Goal: Task Accomplishment & Management: Complete application form

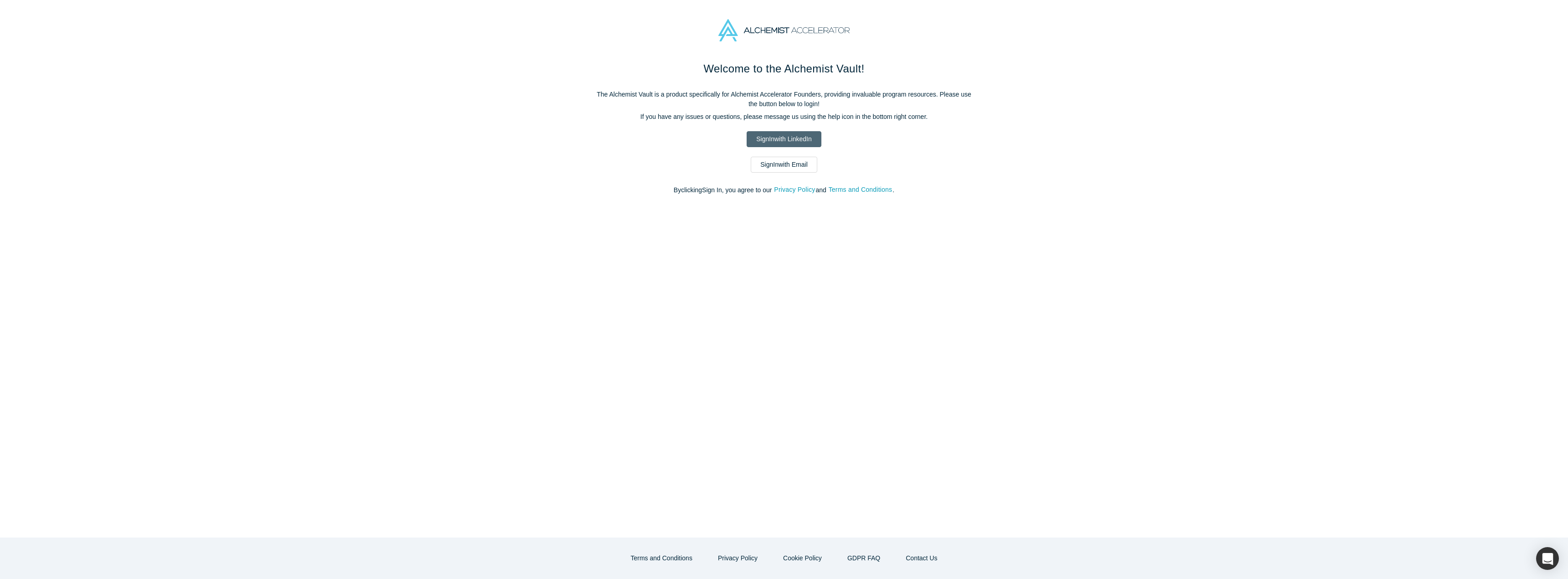
click at [791, 140] on link "Sign In with LinkedIn" at bounding box center [784, 139] width 74 height 16
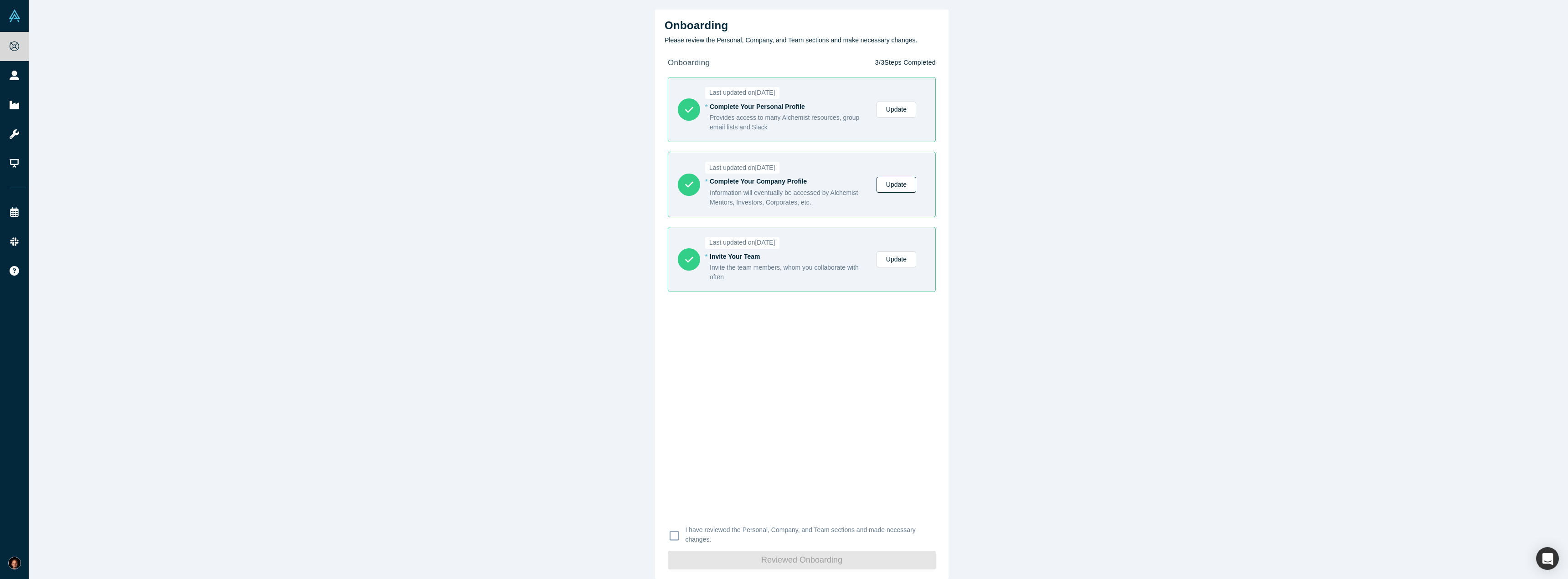
click at [894, 188] on link "Update" at bounding box center [896, 185] width 40 height 16
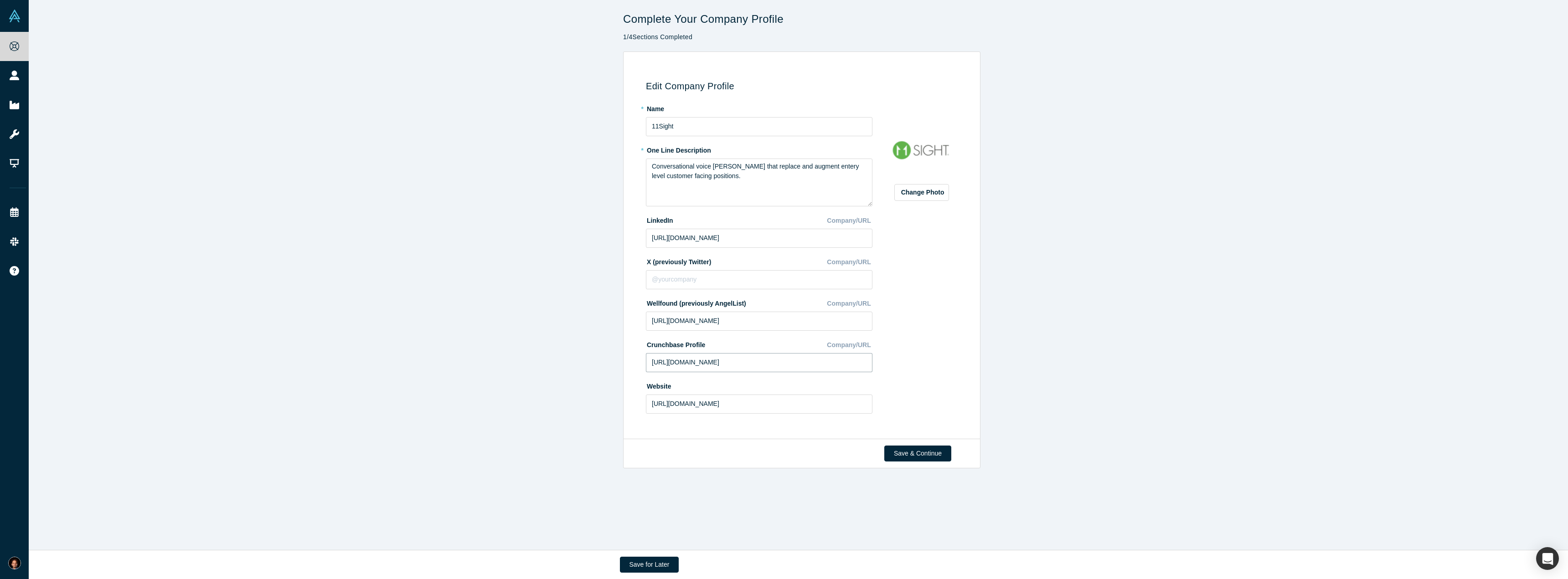
click at [804, 367] on input "[URL][DOMAIN_NAME]" at bounding box center [759, 362] width 226 height 19
click at [919, 452] on button "Save & Continue" at bounding box center [918, 453] width 67 height 16
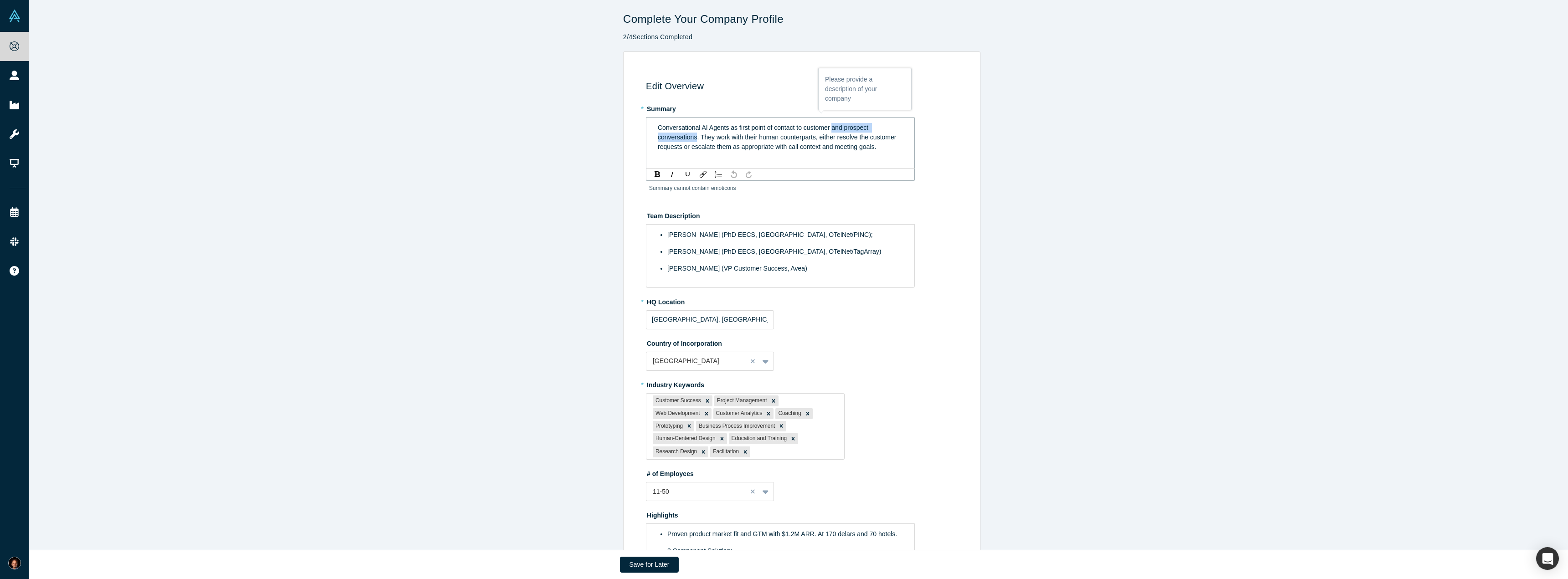
drag, startPoint x: 830, startPoint y: 126, endPoint x: 693, endPoint y: 135, distance: 137.3
click at [693, 135] on span "Conversational AI Agents as first point of contact to customer and prospect con…" at bounding box center [777, 133] width 239 height 17
click at [723, 144] on div "Conversational AI Agents as first point of contact to customer for customer fac…" at bounding box center [781, 137] width 246 height 29
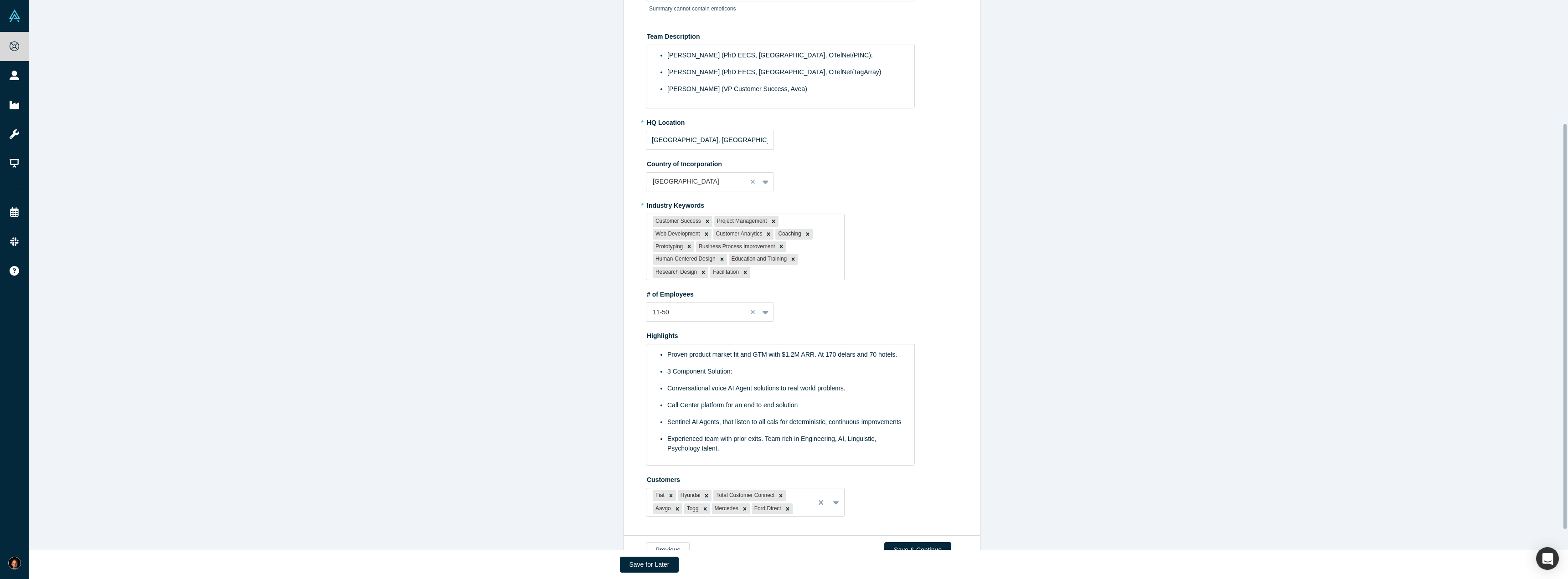
scroll to position [195, 0]
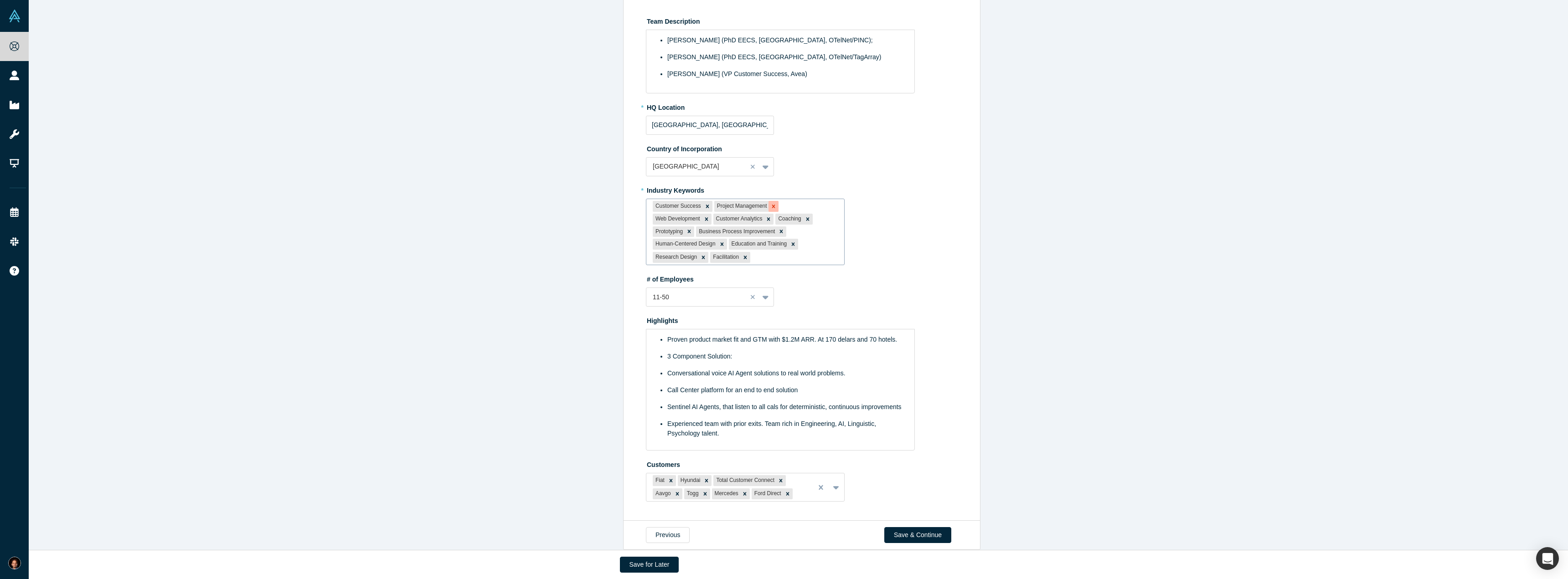
click at [771, 209] on icon "Remove Project Management" at bounding box center [774, 206] width 6 height 6
click at [765, 210] on icon "Remove Web Development" at bounding box center [768, 213] width 6 height 6
click at [805, 210] on icon "Remove Coaching" at bounding box center [808, 213] width 6 height 6
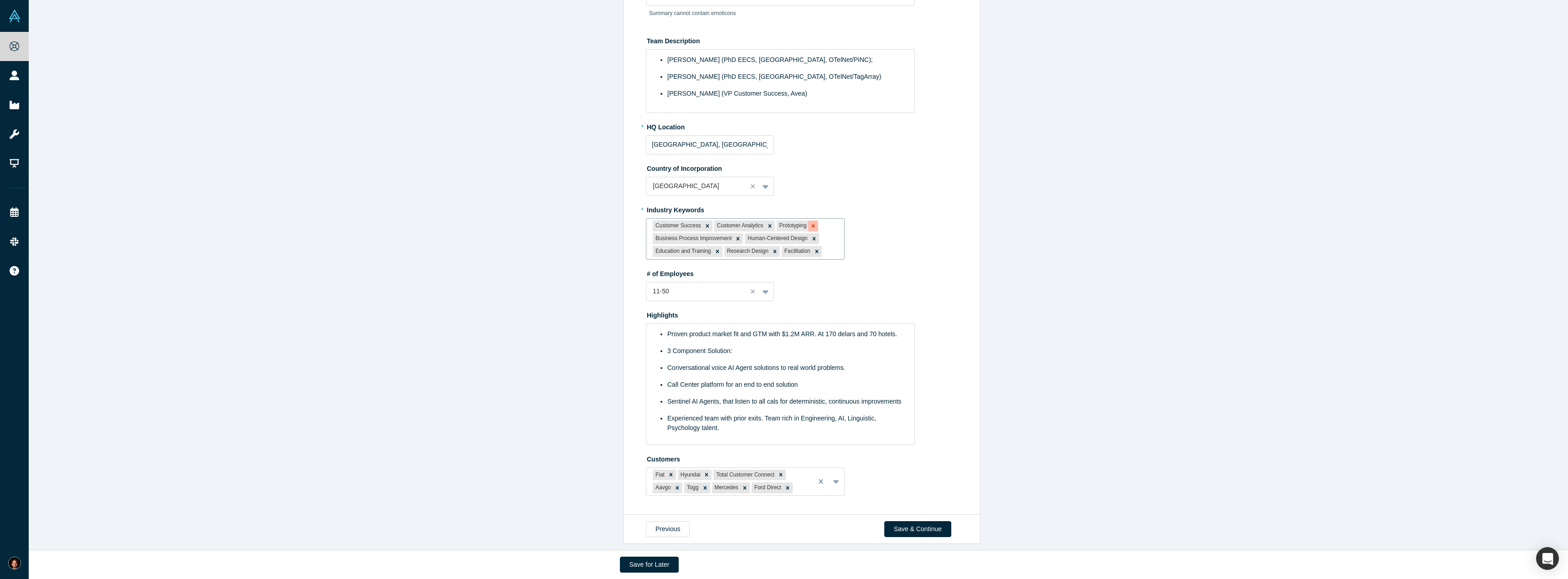
click at [811, 224] on icon "Remove Prototyping" at bounding box center [813, 225] width 3 height 3
click at [812, 237] on icon "Remove Human-Centered Design" at bounding box center [813, 238] width 3 height 3
click at [808, 237] on icon "Remove Education and Training" at bounding box center [810, 238] width 3 height 3
click at [792, 235] on icon "Remove Research Design" at bounding box center [795, 238] width 6 height 6
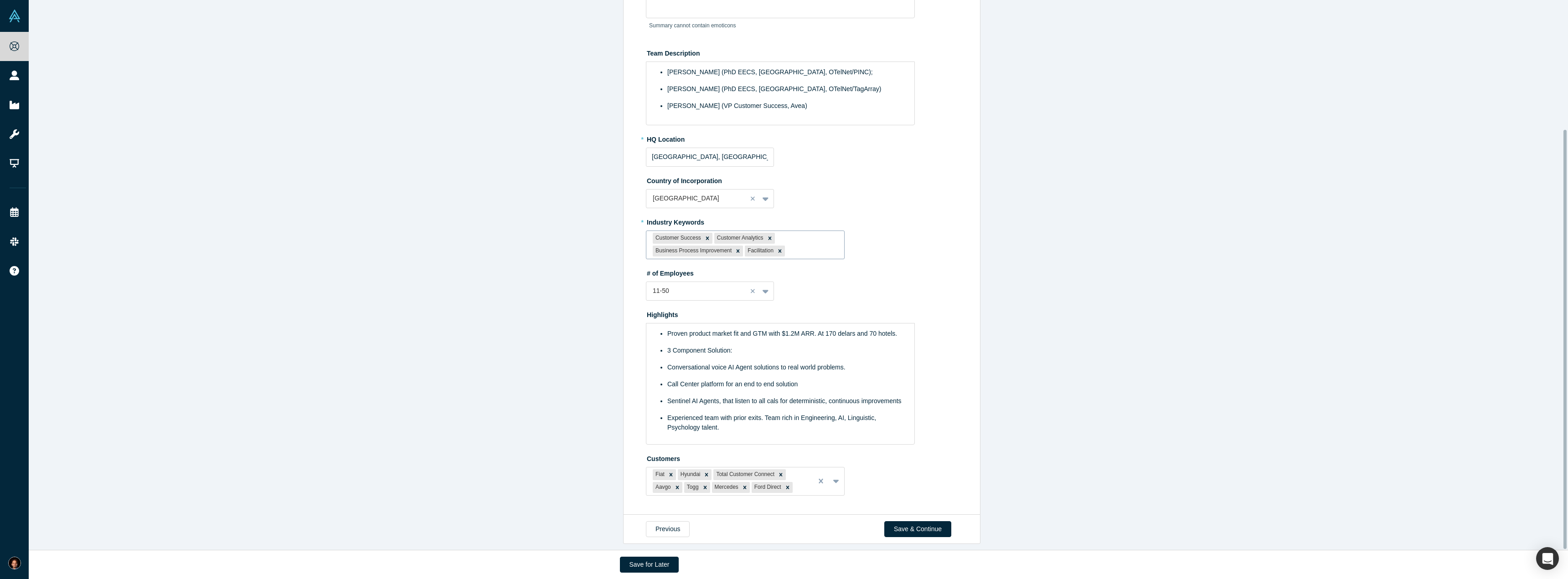
scroll to position [170, 0]
click at [777, 248] on icon "Remove Facilitation" at bounding box center [780, 251] width 6 height 6
type input "automotive"
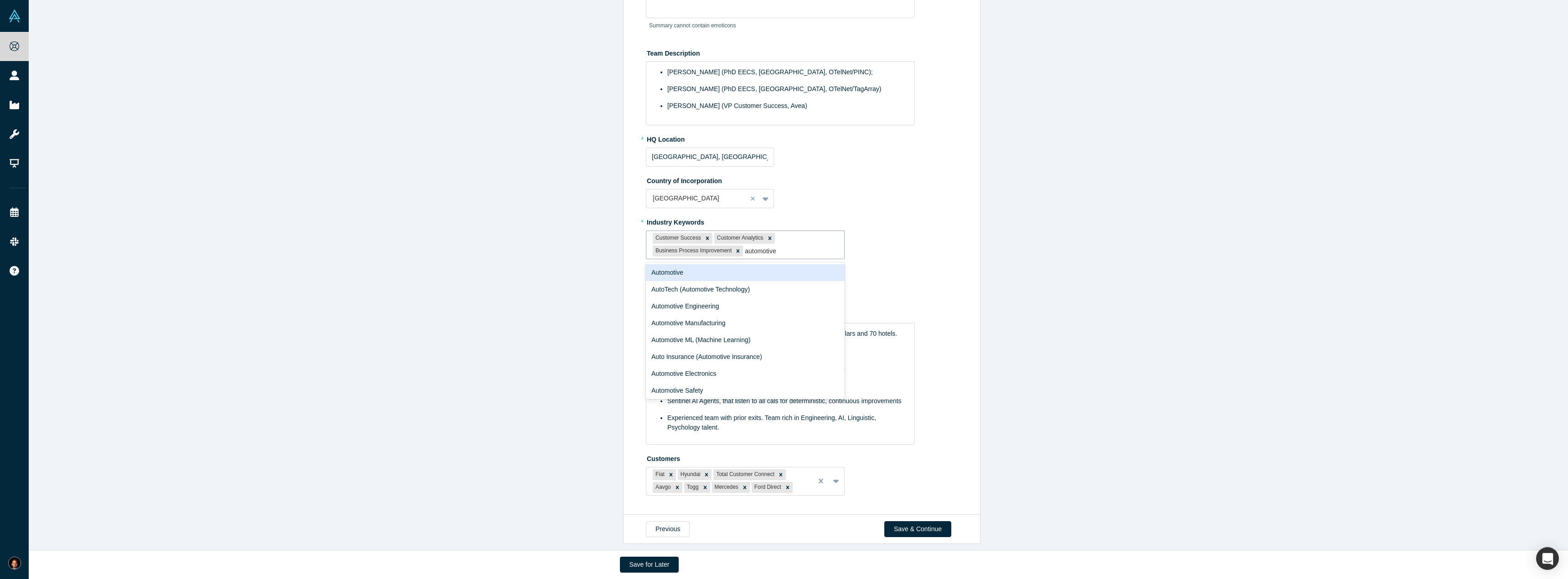
click at [746, 264] on div "Automotive" at bounding box center [745, 272] width 198 height 17
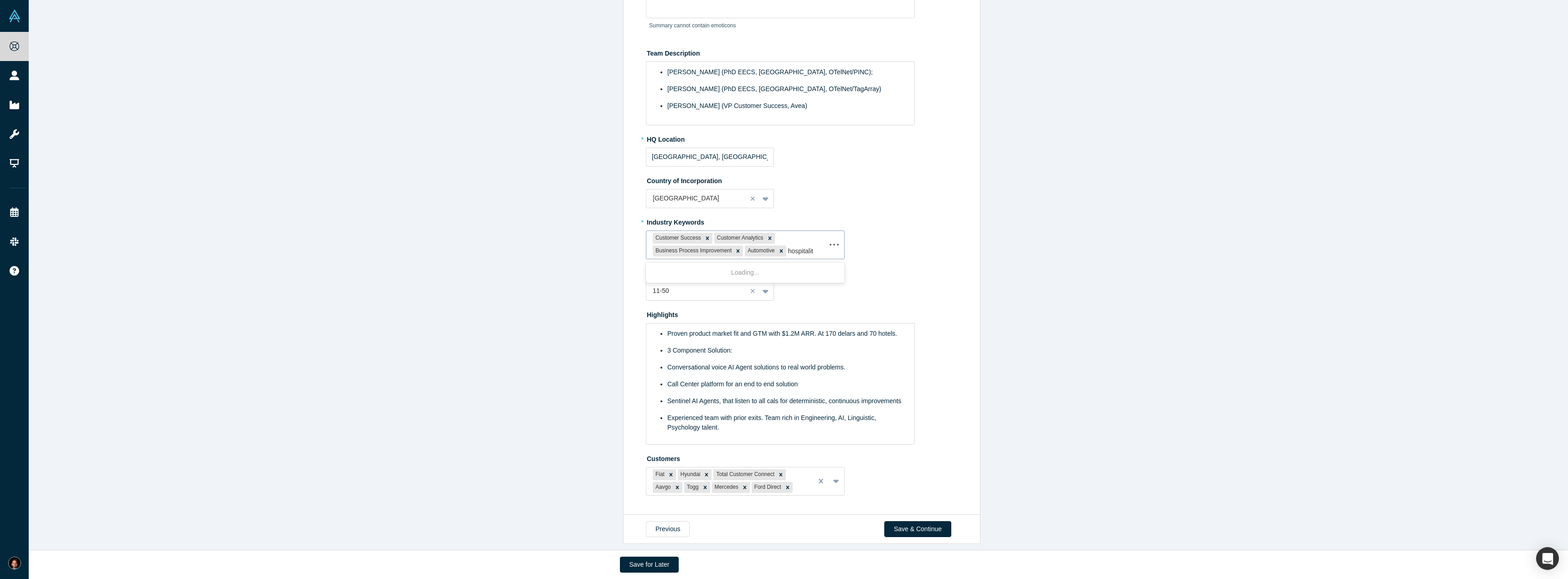
type input "hospitality"
click at [710, 264] on div "Hospitality" at bounding box center [745, 272] width 198 height 17
type input "ai"
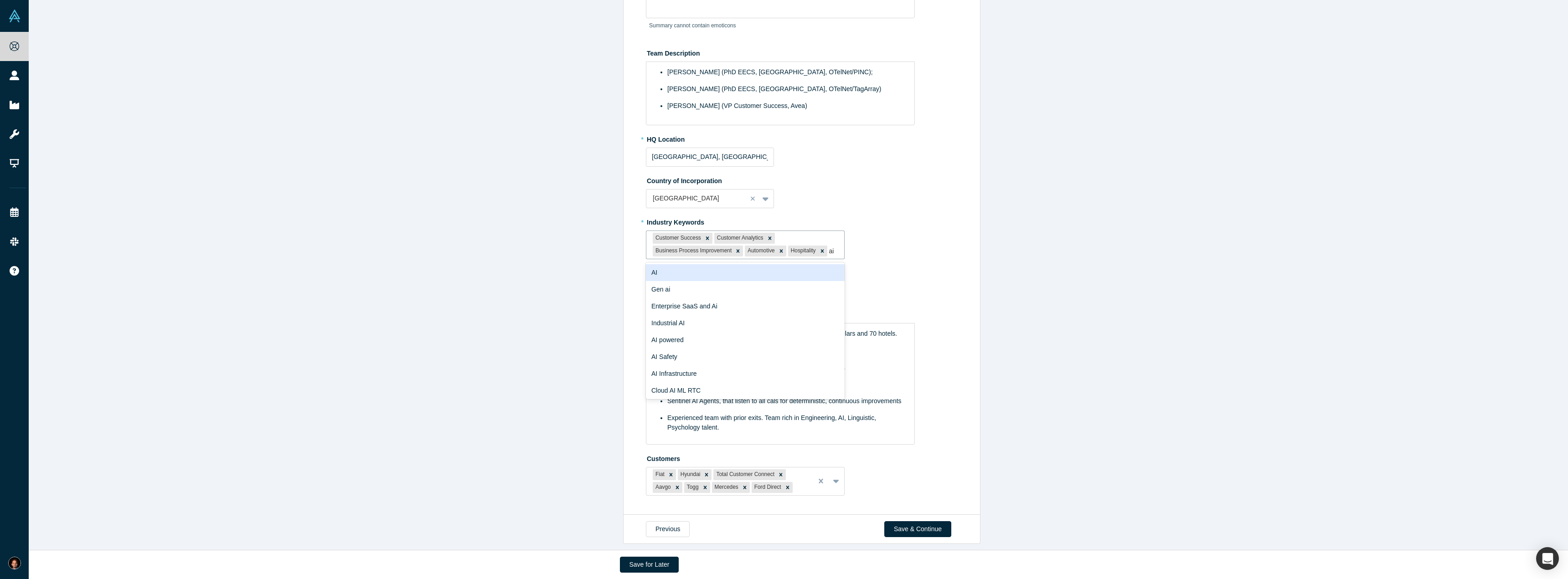
click at [710, 264] on div "AI" at bounding box center [745, 272] width 198 height 17
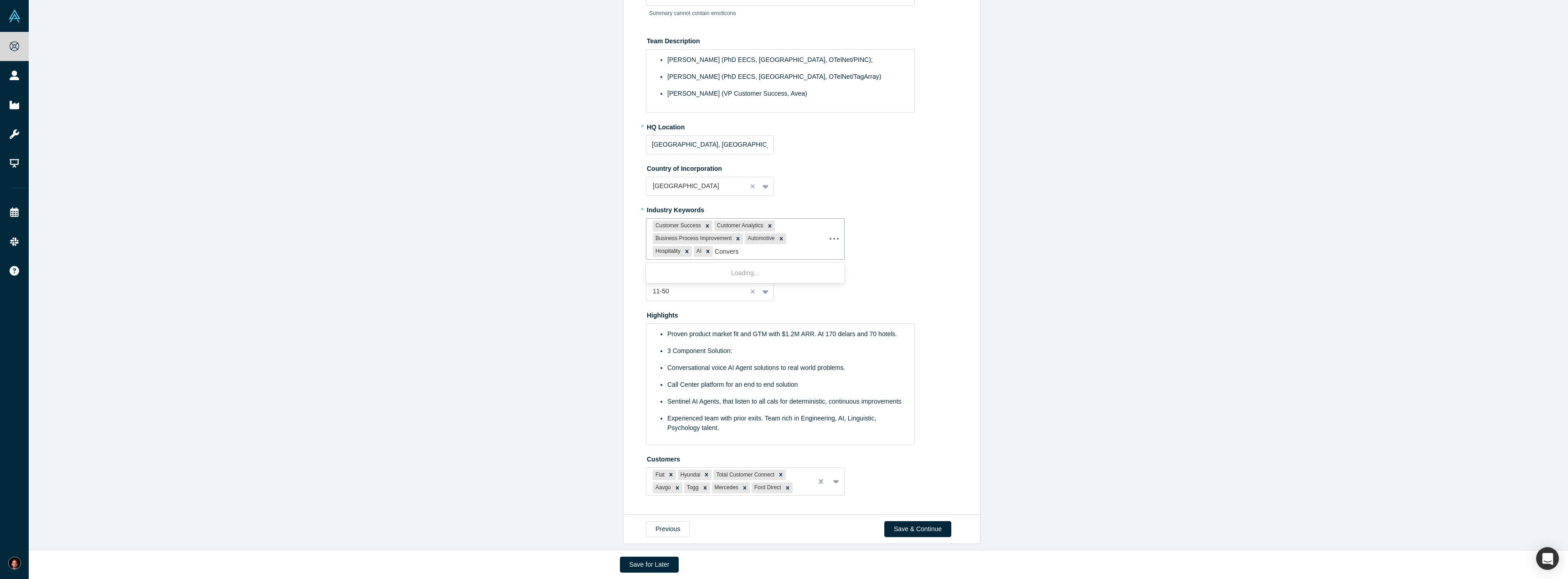
type input "Conversa"
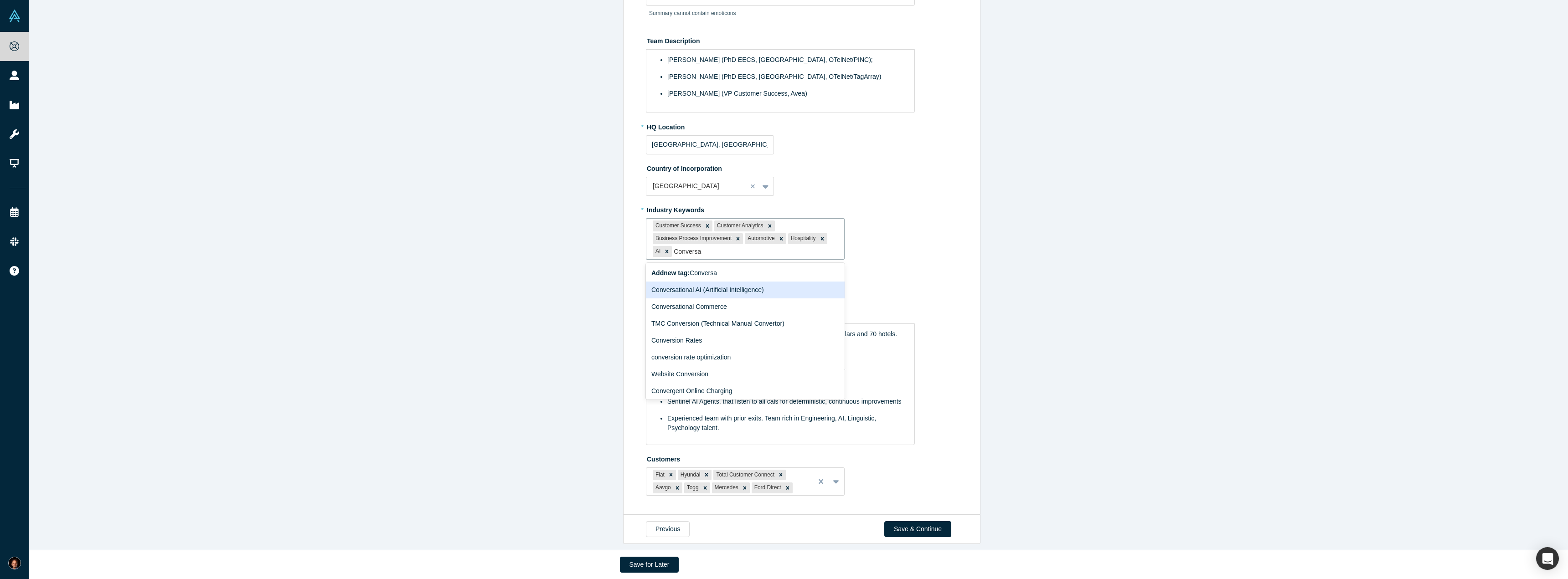
click at [727, 282] on div "Conversational AI (Artificial Intelligence)" at bounding box center [745, 290] width 198 height 17
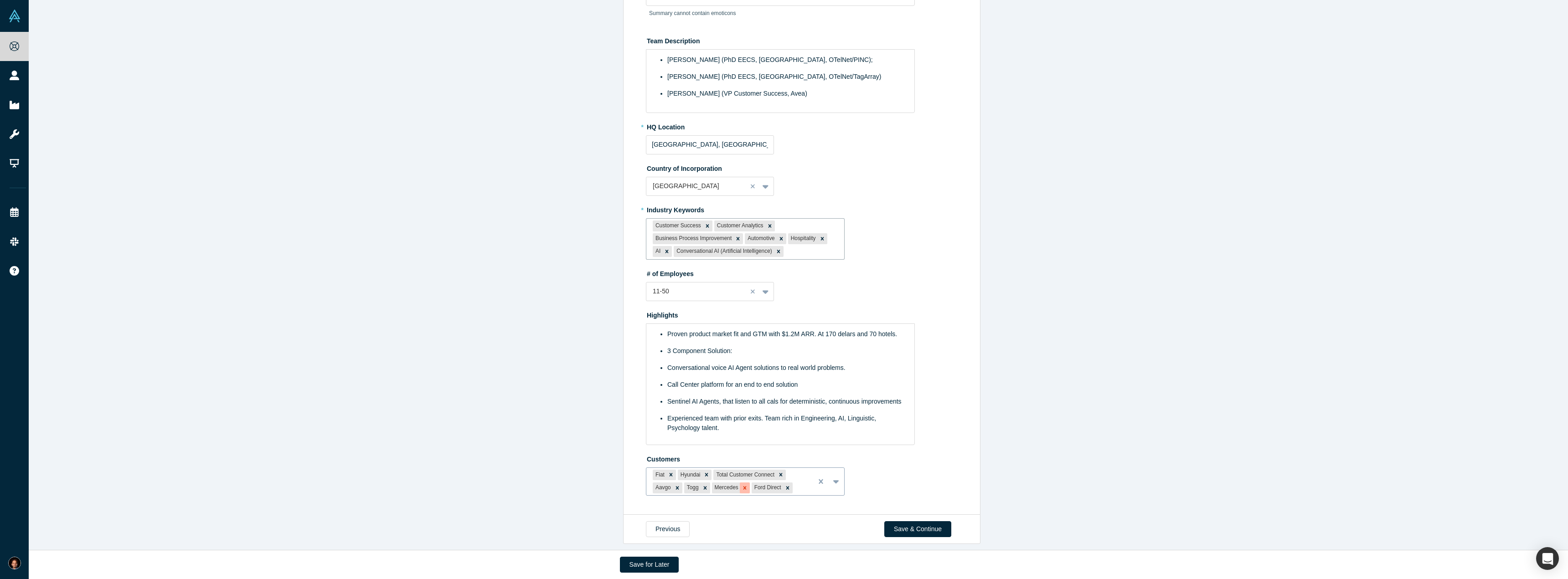
click at [742, 485] on icon "Remove Mercedes" at bounding box center [744, 488] width 6 height 6
type input "BMW"
click at [709, 502] on div "BMW" at bounding box center [745, 509] width 198 height 17
click at [745, 485] on icon "Remove Ford Direct" at bounding box center [747, 488] width 6 height 6
type input "SmartContact"
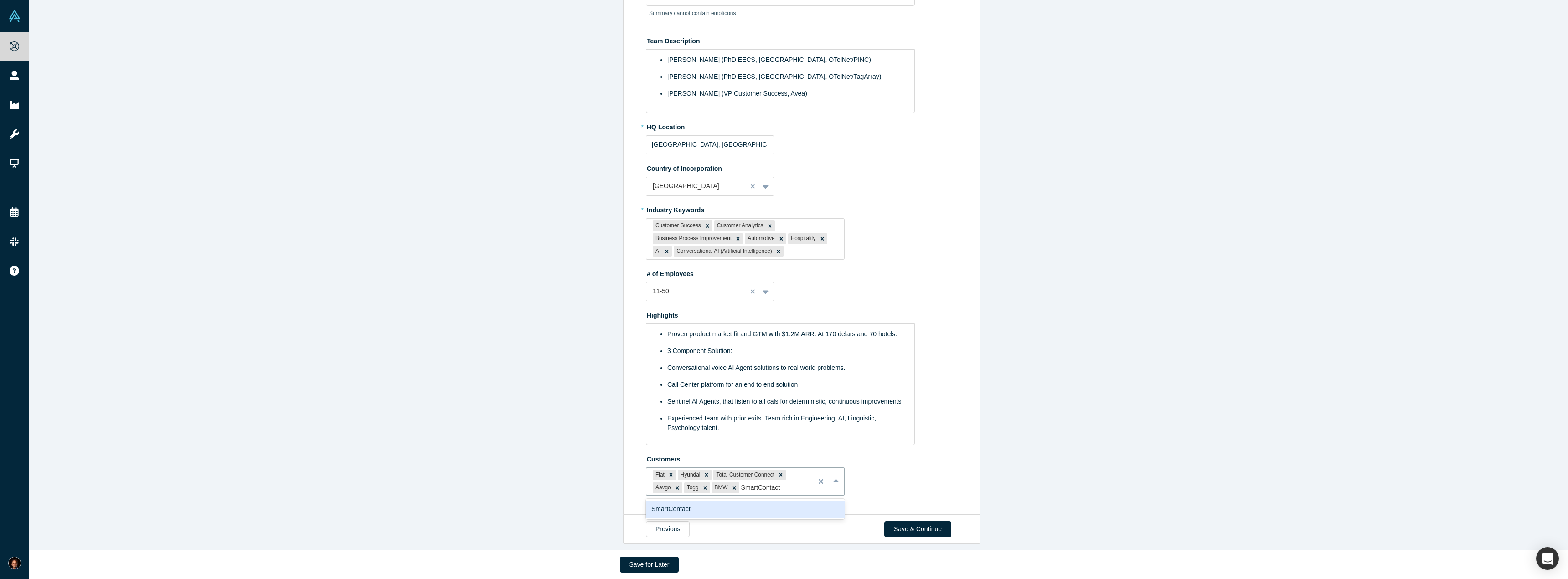
click at [751, 501] on div "SmartContact" at bounding box center [745, 509] width 198 height 17
click at [923, 525] on button "Save & Continue" at bounding box center [918, 529] width 67 height 16
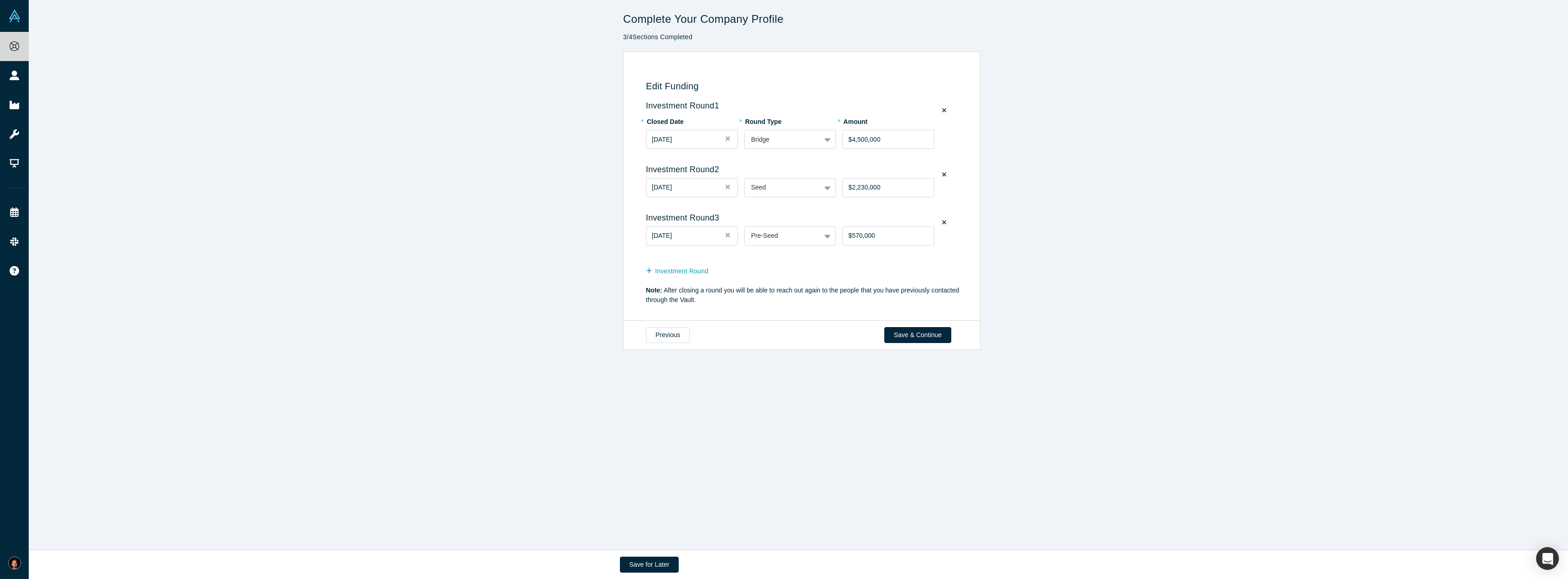
scroll to position [0, 0]
click at [901, 333] on button "Save & Continue" at bounding box center [918, 335] width 67 height 16
click at [663, 336] on button "Previous" at bounding box center [668, 335] width 44 height 16
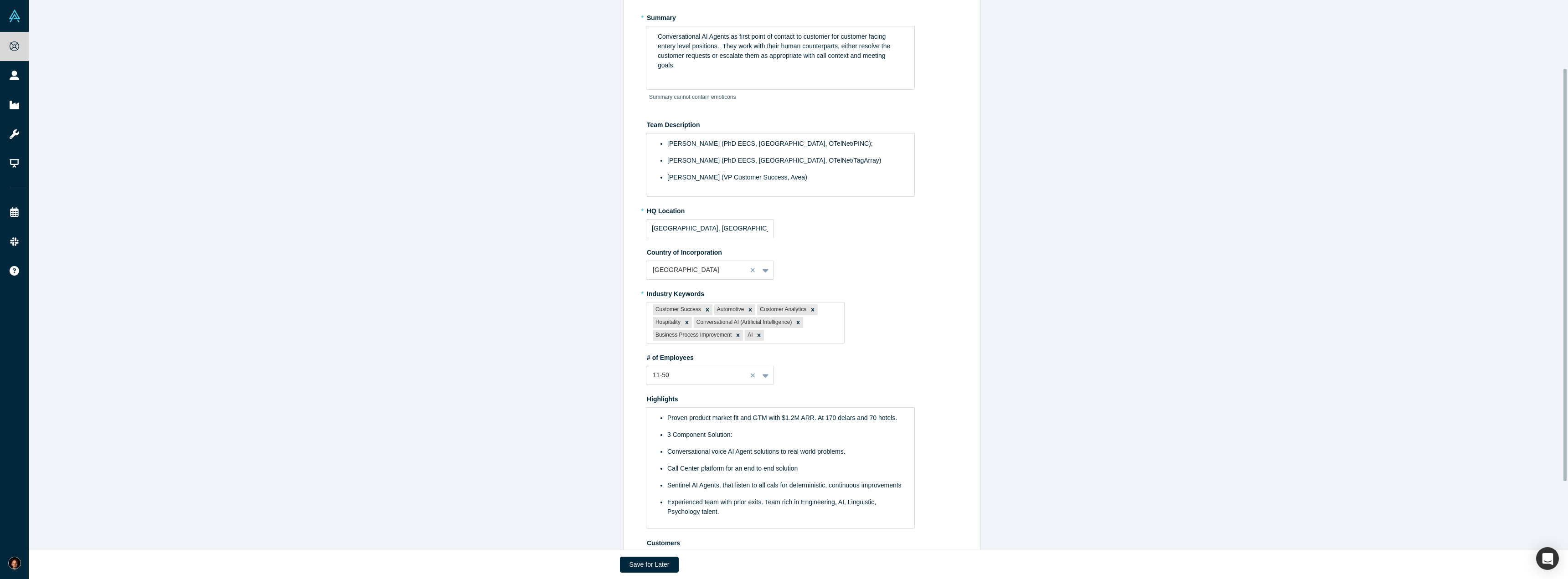
scroll to position [182, 0]
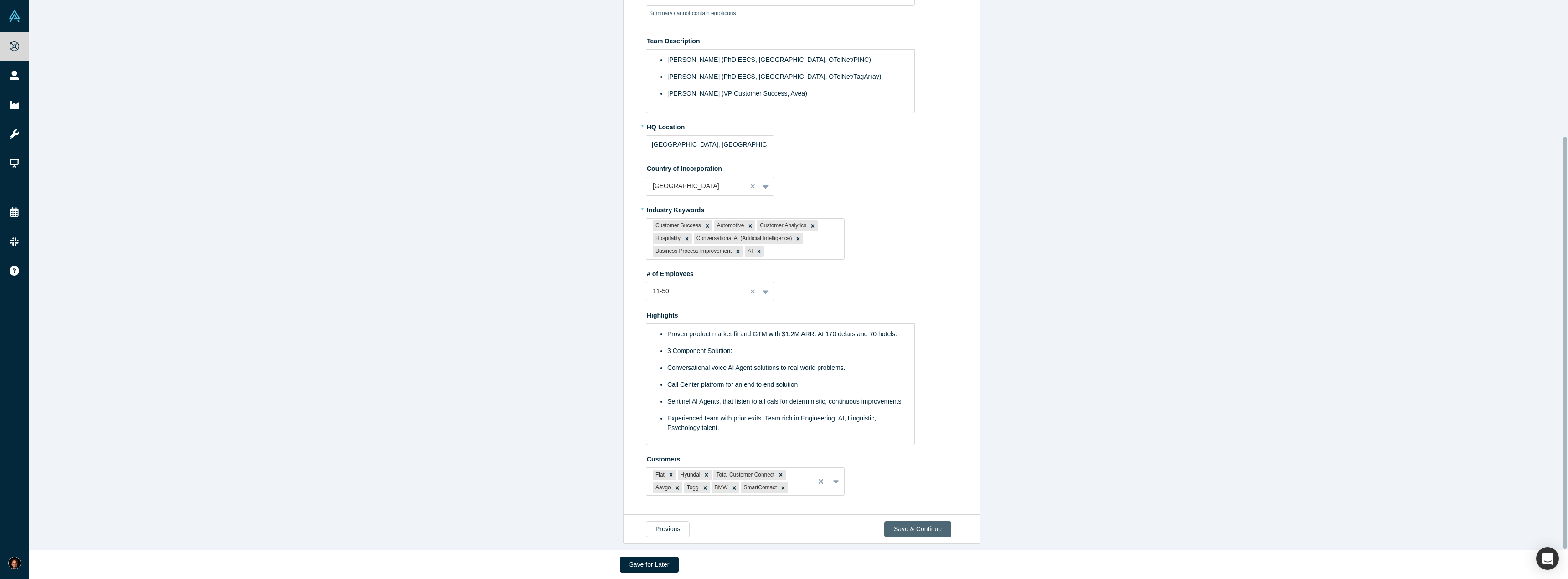
click at [939, 521] on button "Save & Continue" at bounding box center [918, 529] width 67 height 16
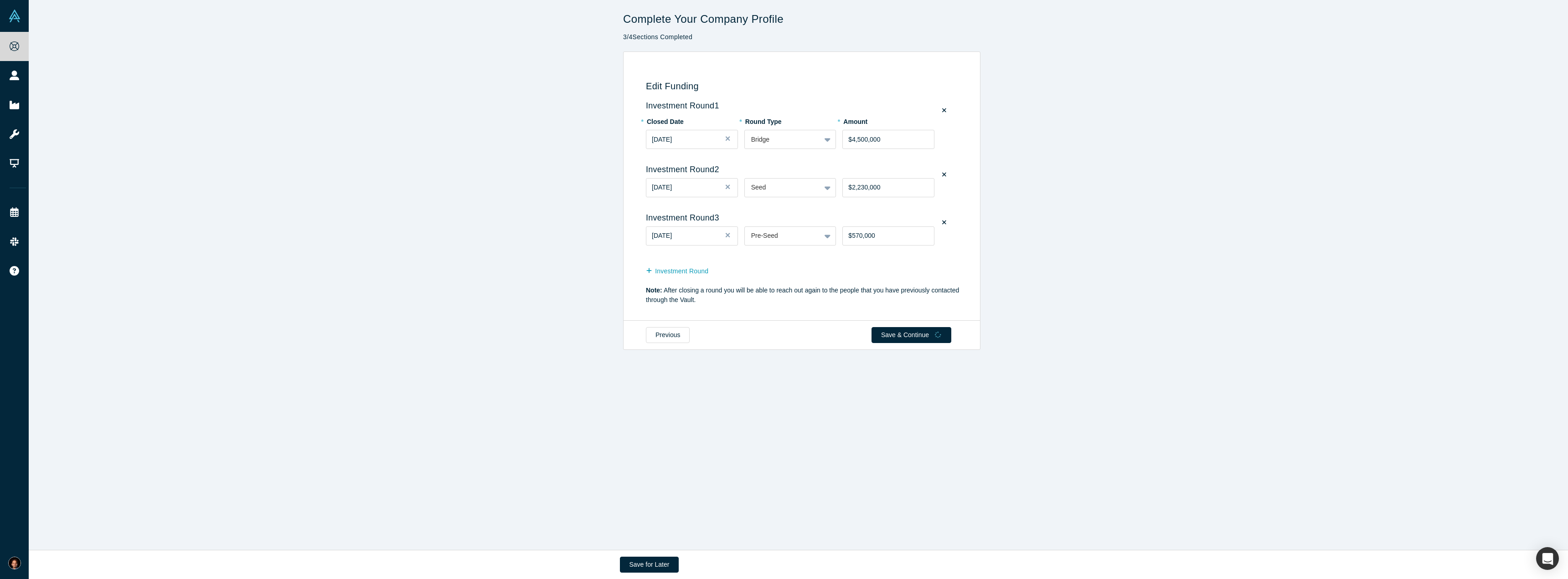
scroll to position [0, 0]
click at [321, 264] on div "Edit Funding Investment Round 1 * Closed Date [DATE] * Round Type Bridge * Amou…" at bounding box center [802, 186] width 1546 height 269
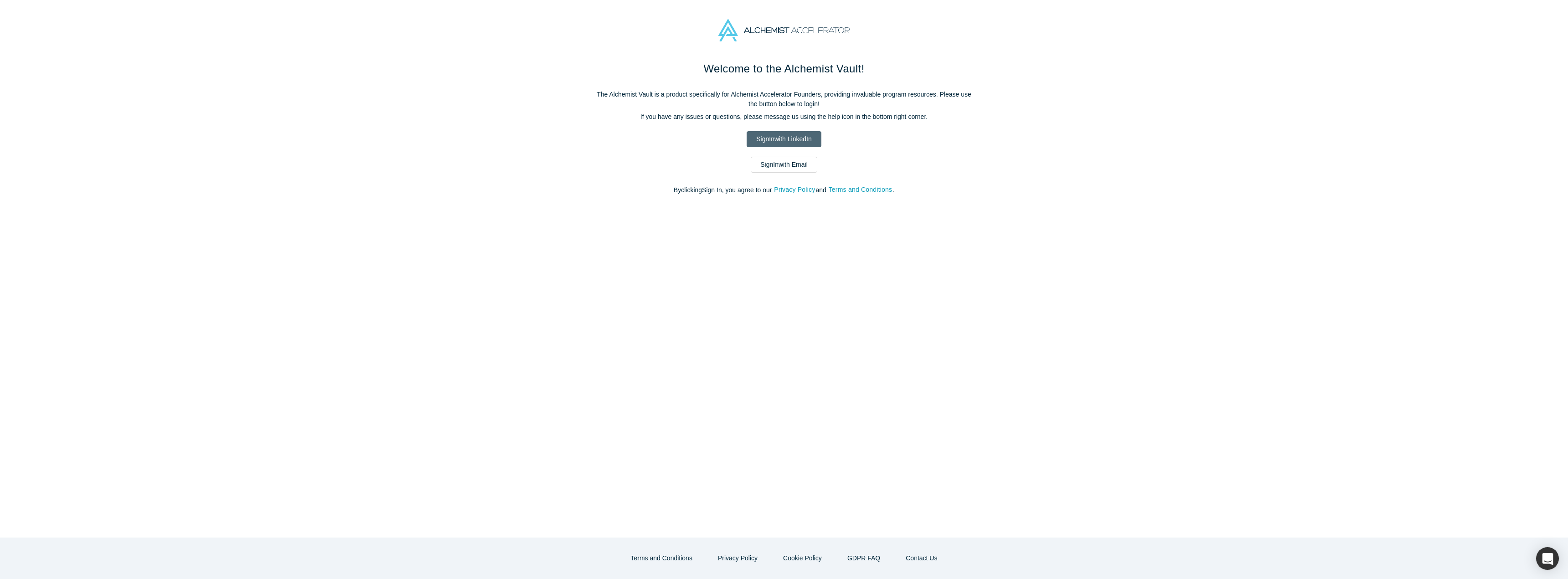
click at [774, 135] on link "Sign In with LinkedIn" at bounding box center [784, 139] width 74 height 16
click at [766, 138] on link "Sign In with LinkedIn" at bounding box center [784, 139] width 74 height 16
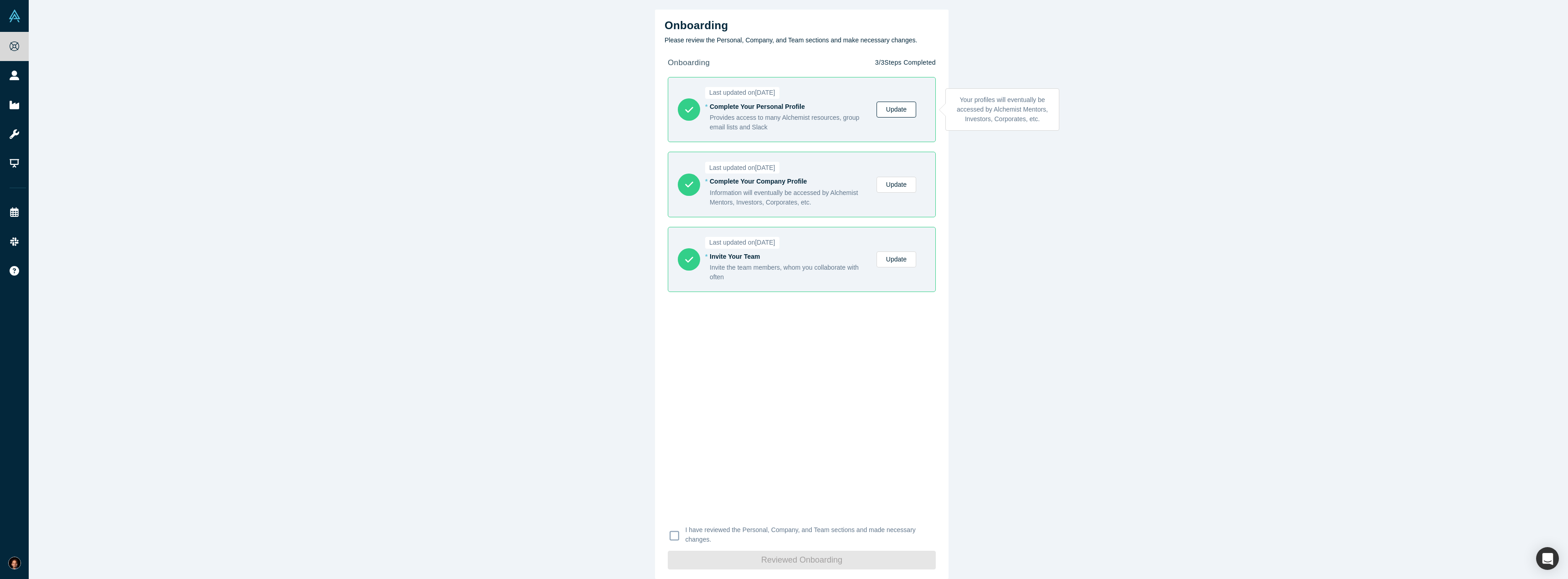
click at [897, 111] on link "Update" at bounding box center [896, 109] width 40 height 16
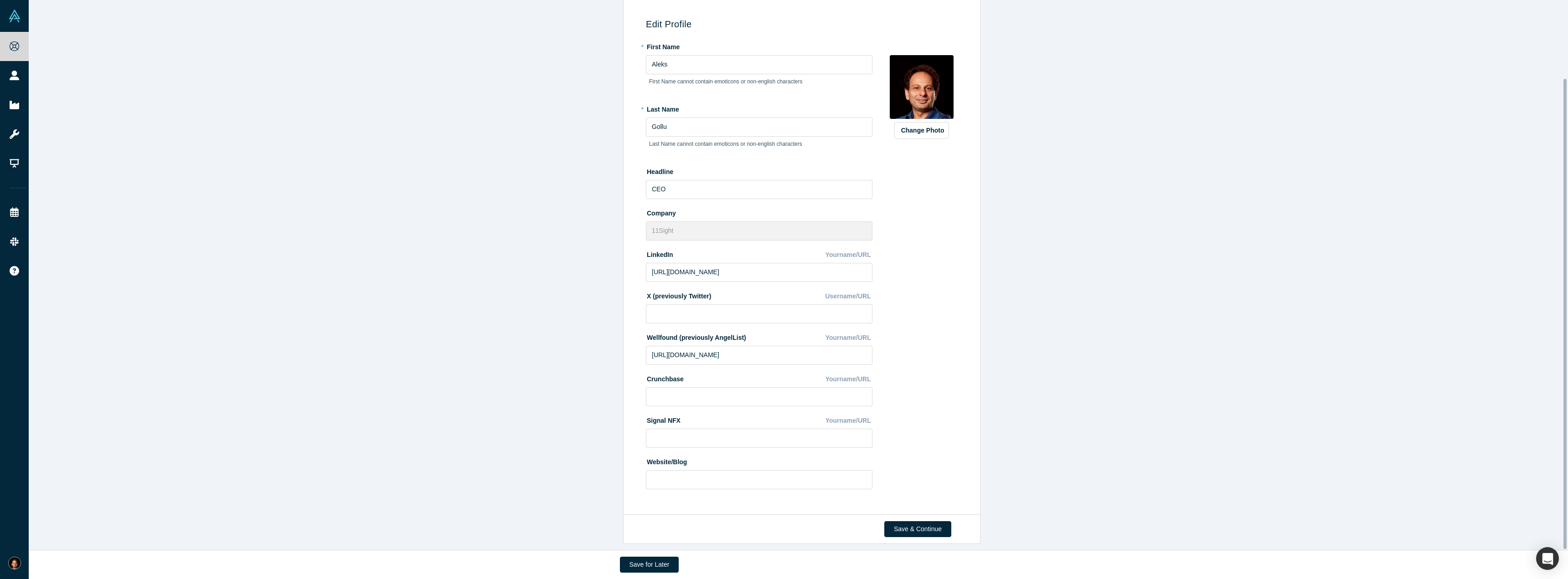
scroll to position [91, 0]
click at [906, 525] on button "Save & Continue" at bounding box center [918, 529] width 67 height 16
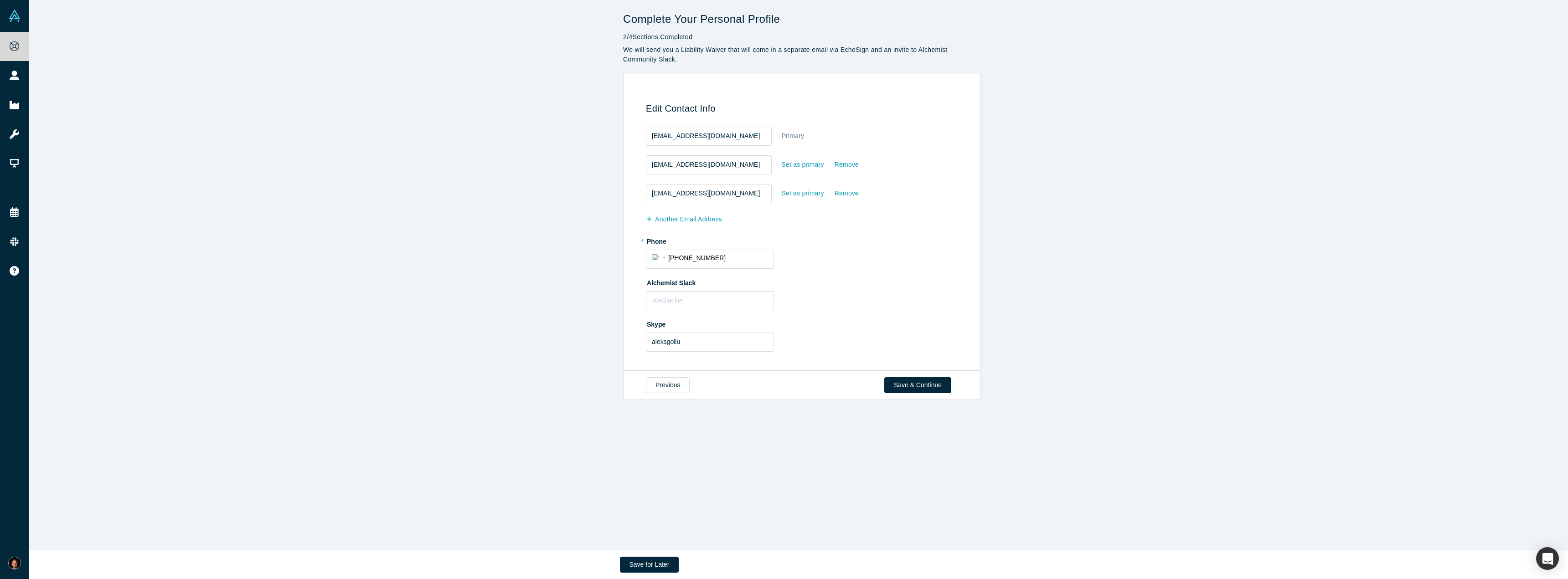
scroll to position [0, 0]
click at [925, 387] on button "Save & Continue" at bounding box center [918, 385] width 67 height 16
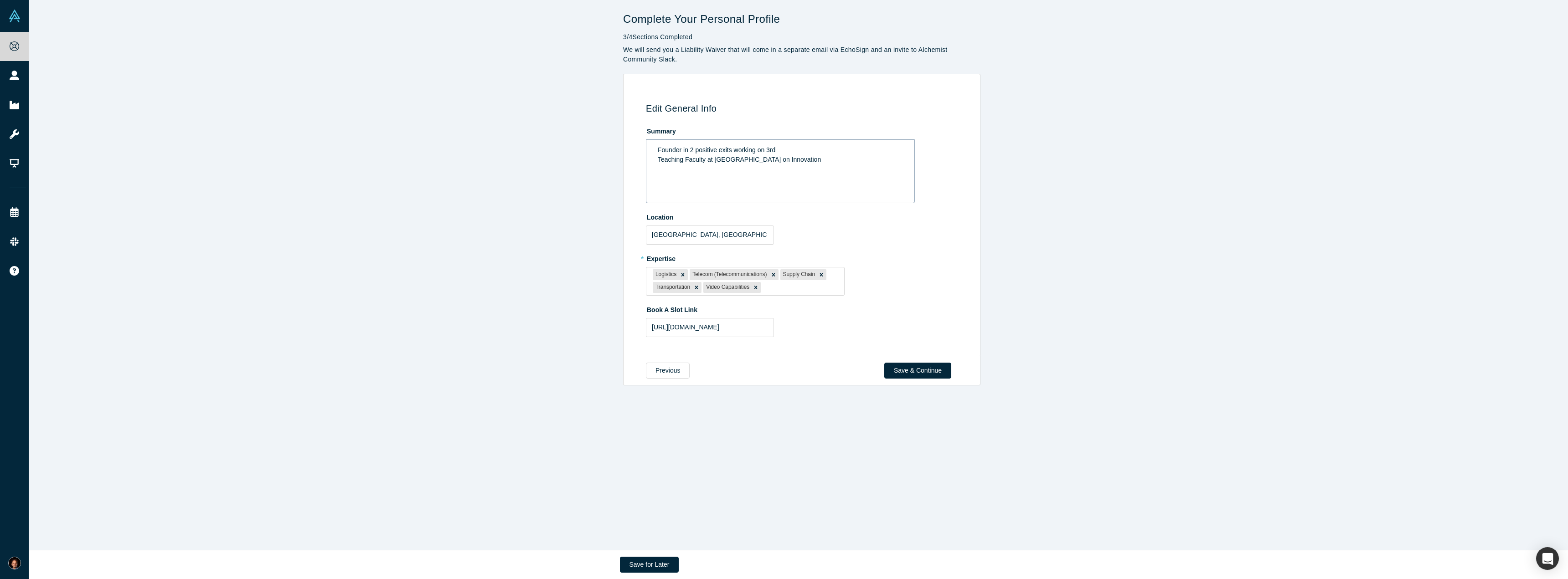
click at [680, 152] on span "Founder in 2 positive exits working on 3rd" at bounding box center [716, 150] width 117 height 7
click at [810, 291] on div at bounding box center [800, 288] width 75 height 12
type input "auto"
click at [672, 392] on div "Automotive" at bounding box center [745, 394] width 198 height 17
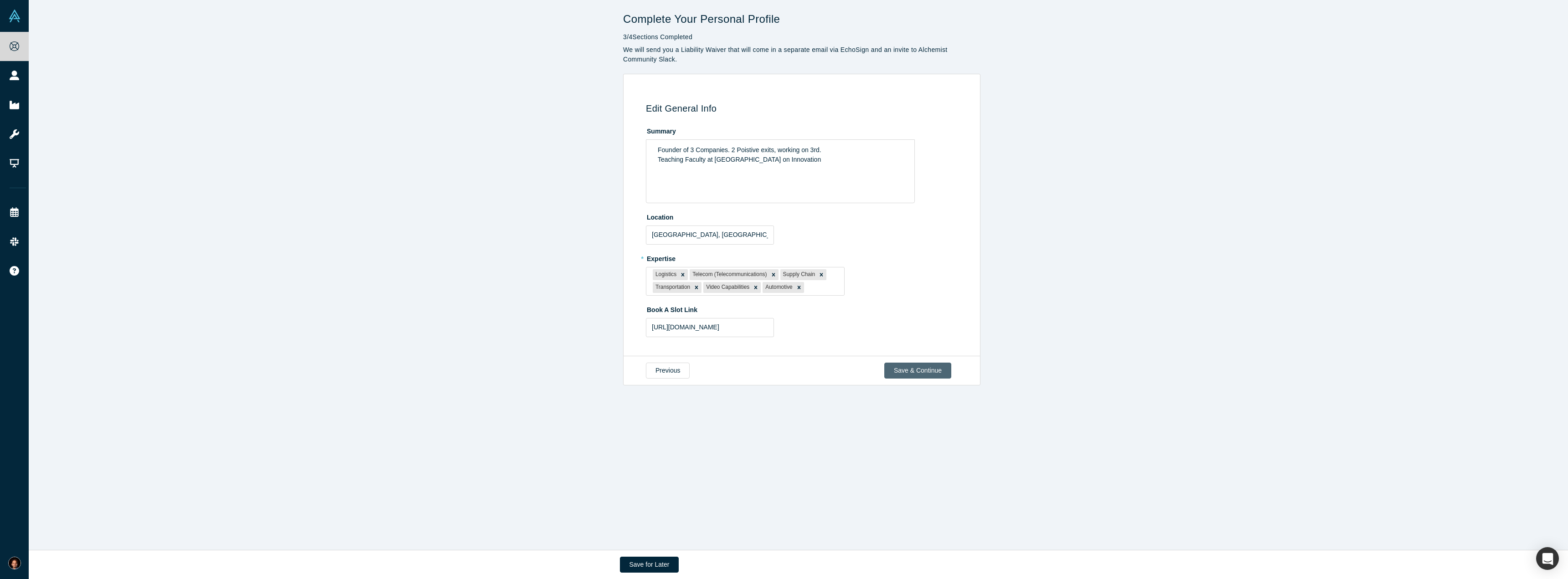
click at [924, 367] on button "Save & Continue" at bounding box center [918, 370] width 67 height 16
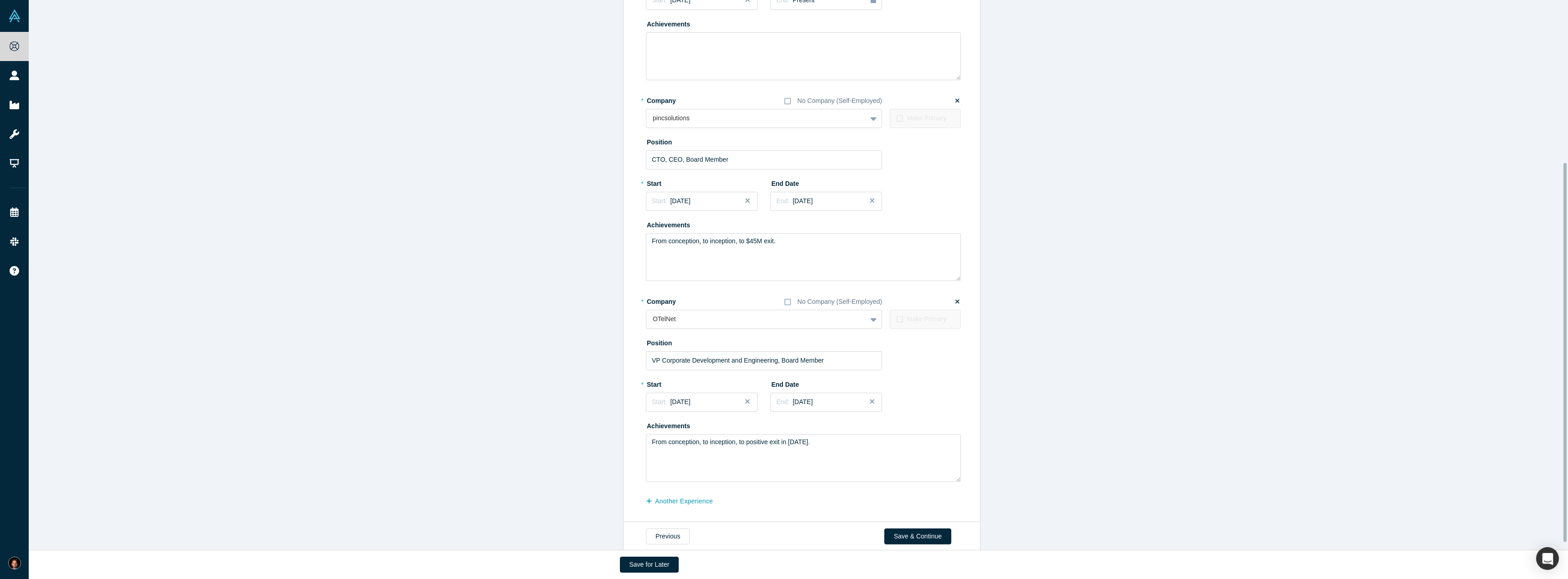
scroll to position [246, 0]
click at [659, 527] on button "Previous" at bounding box center [668, 529] width 44 height 16
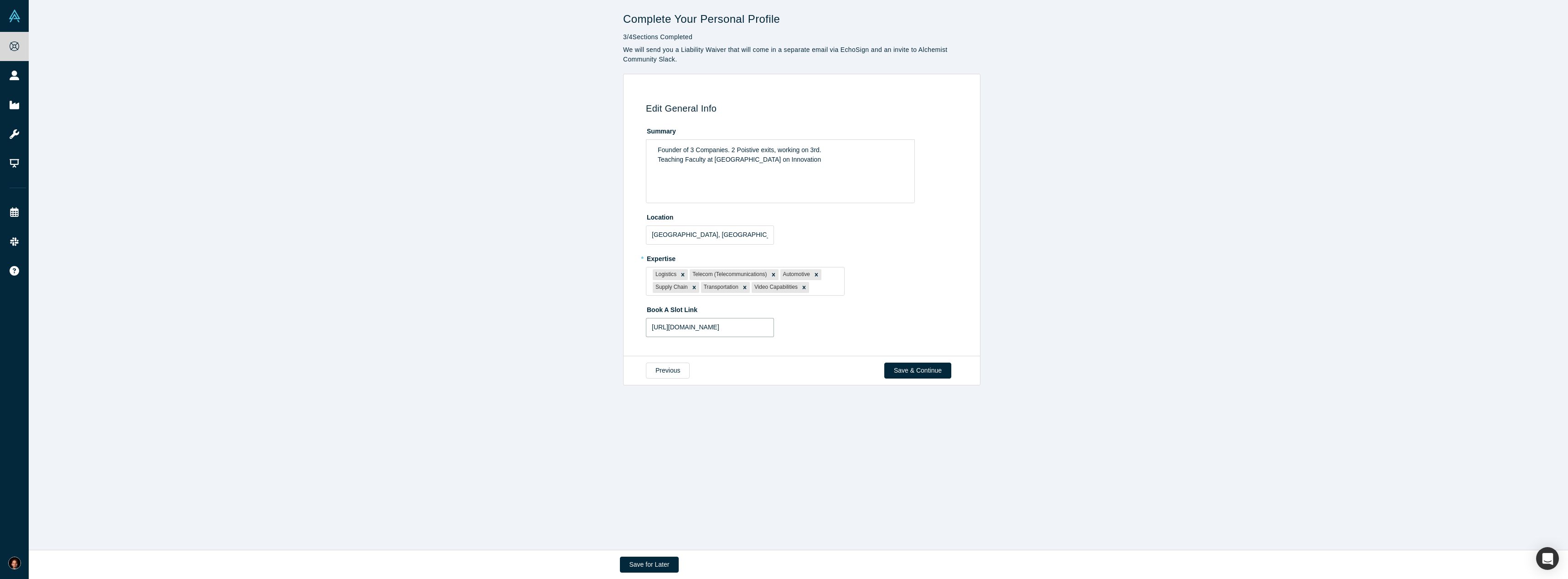
scroll to position [0, 5]
drag, startPoint x: 757, startPoint y: 331, endPoint x: 796, endPoint y: 327, distance: 39.2
click at [796, 327] on div "Book A Slot Link https://meetings.hubspot.com/aleksgollu/1" at bounding box center [803, 319] width 315 height 35
click at [906, 370] on button "Save & Continue" at bounding box center [918, 370] width 67 height 16
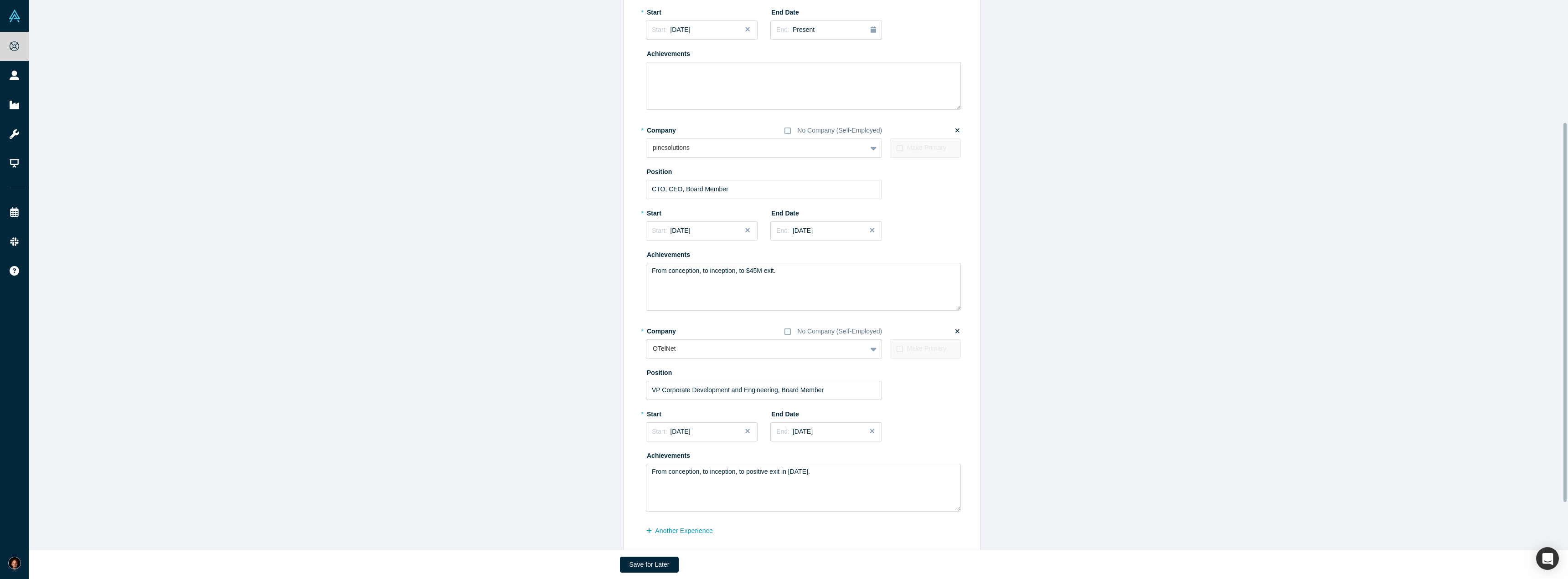
scroll to position [246, 0]
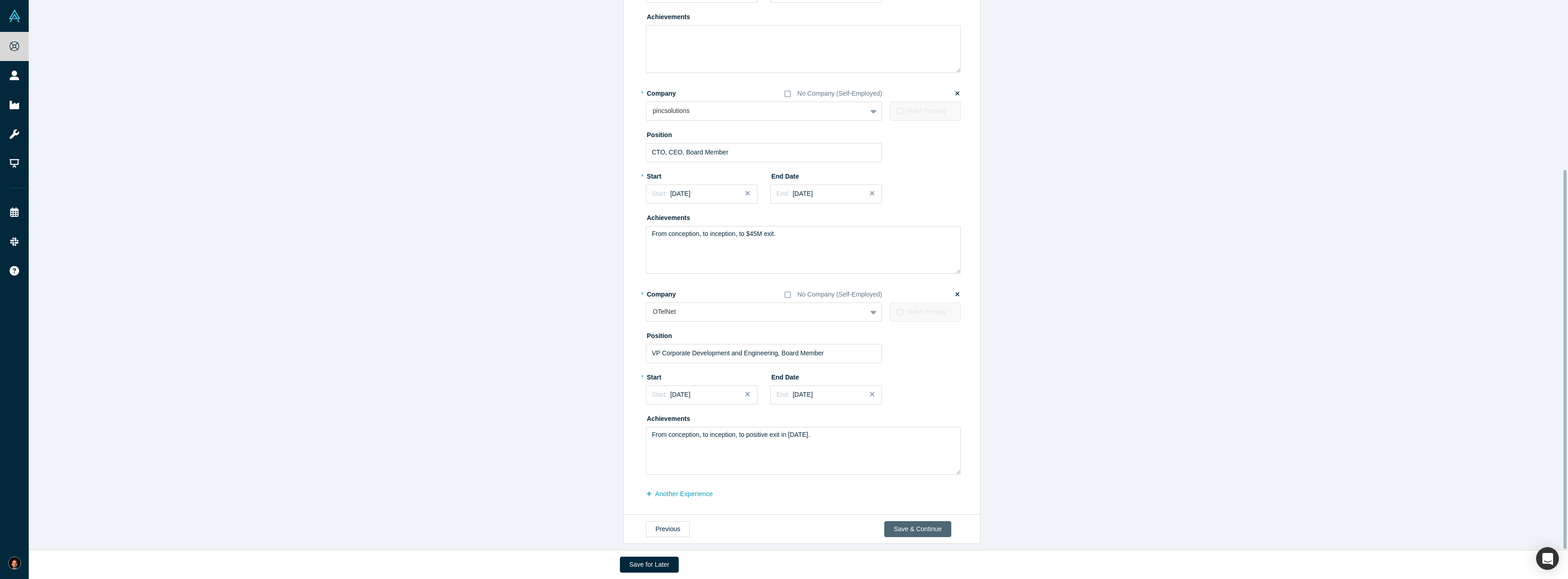
click at [917, 521] on button "Save & Continue" at bounding box center [918, 529] width 67 height 16
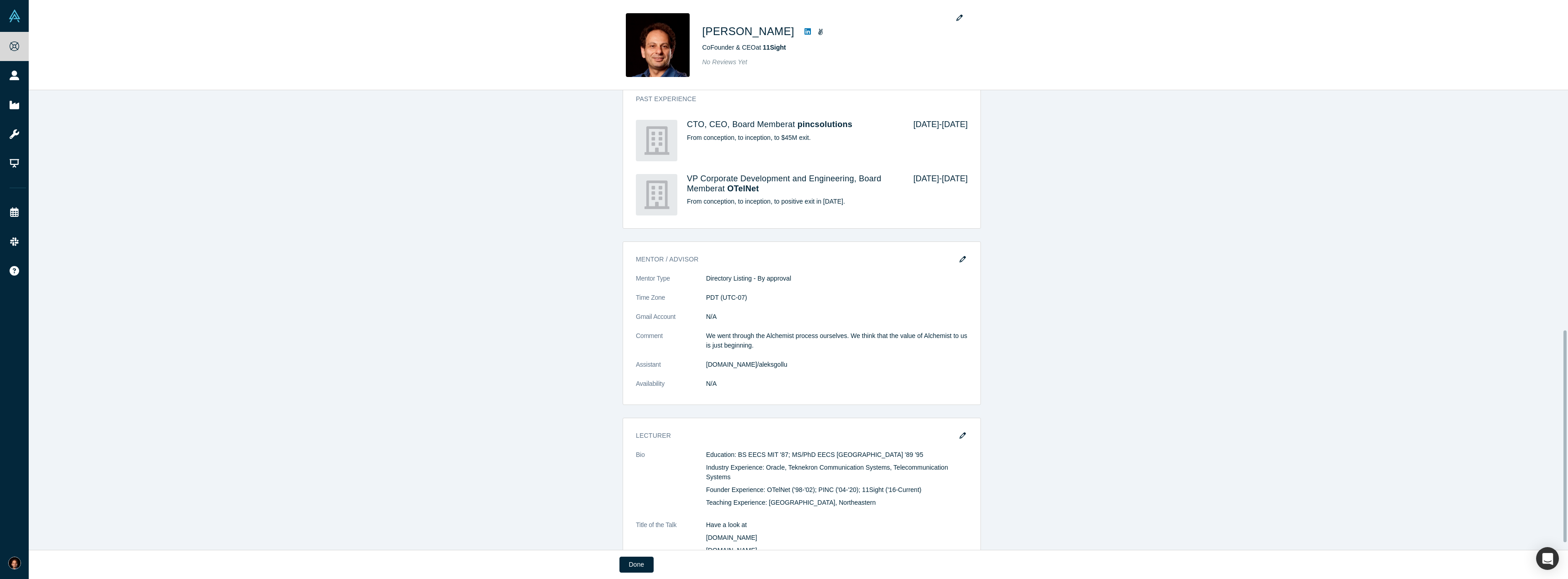
scroll to position [534, 0]
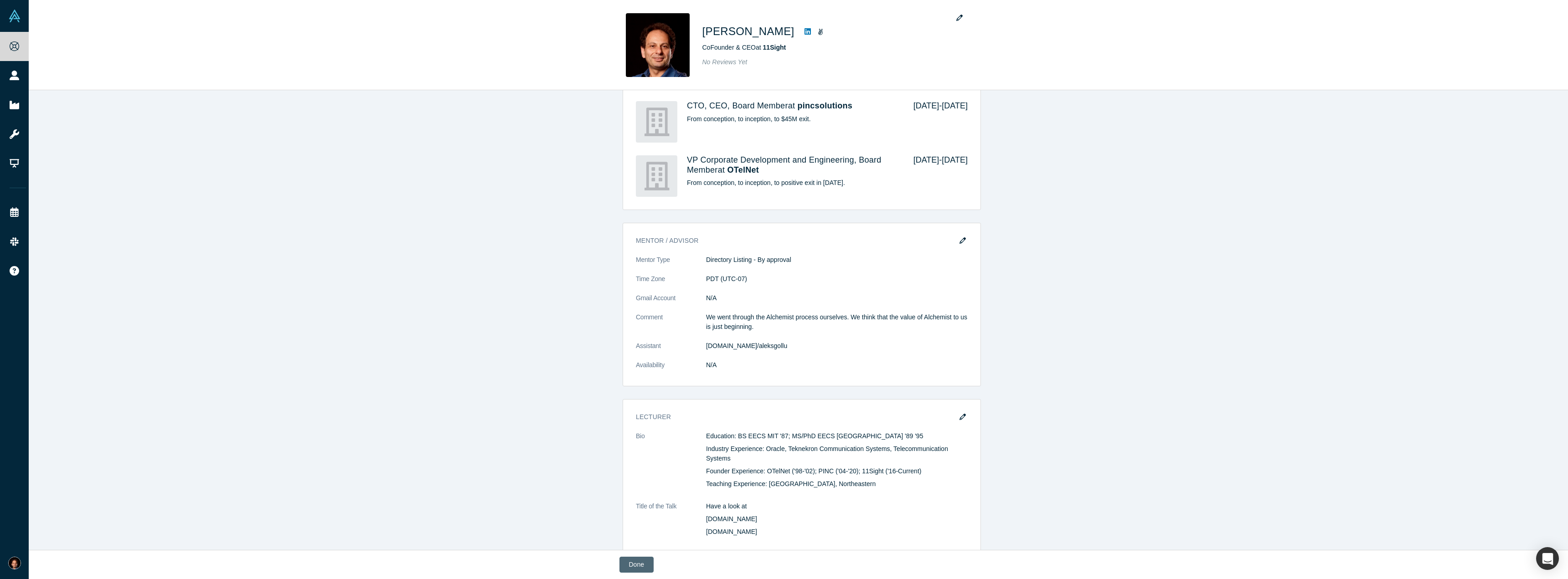
click at [637, 565] on button "Done" at bounding box center [637, 564] width 34 height 16
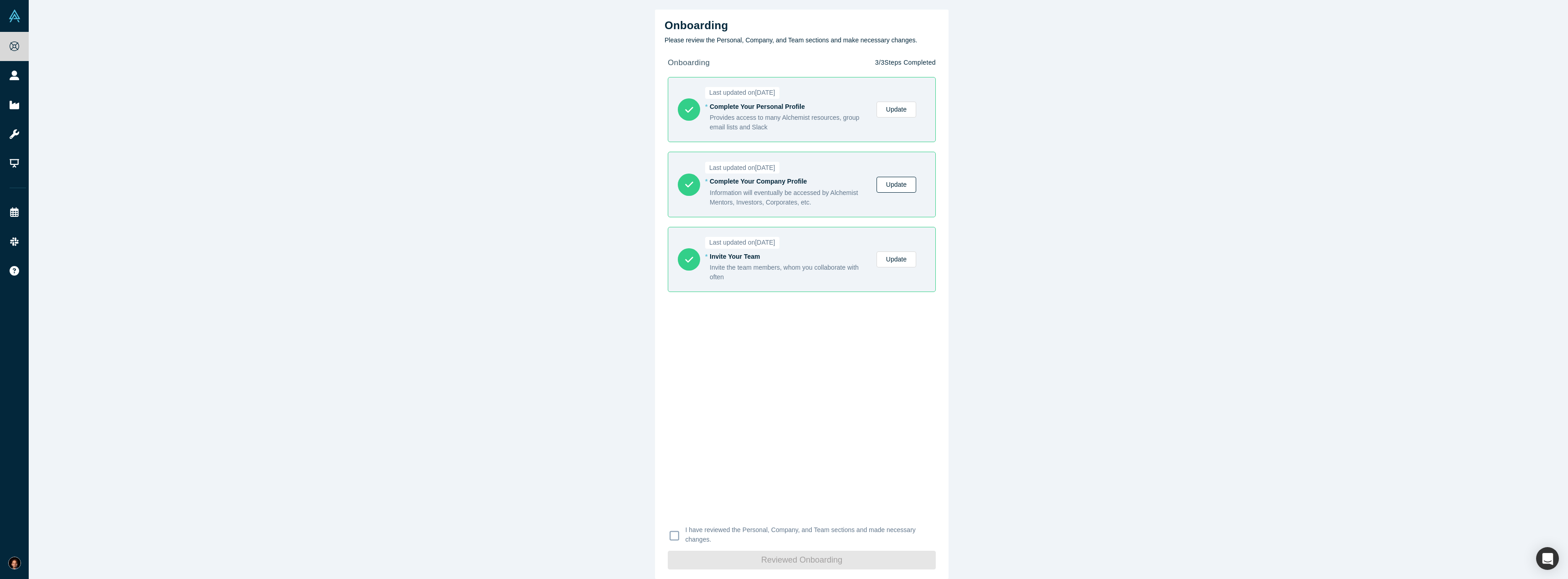
click at [889, 187] on link "Update" at bounding box center [896, 185] width 40 height 16
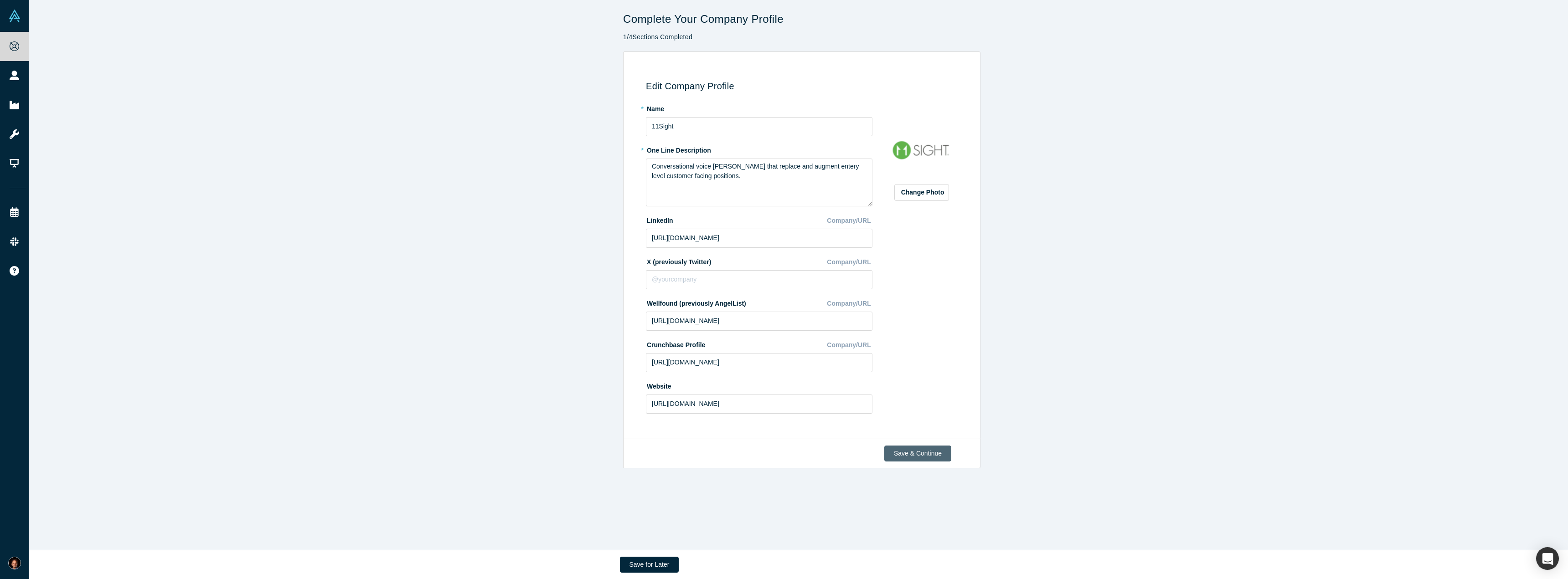
click at [923, 454] on button "Save & Continue" at bounding box center [918, 453] width 67 height 16
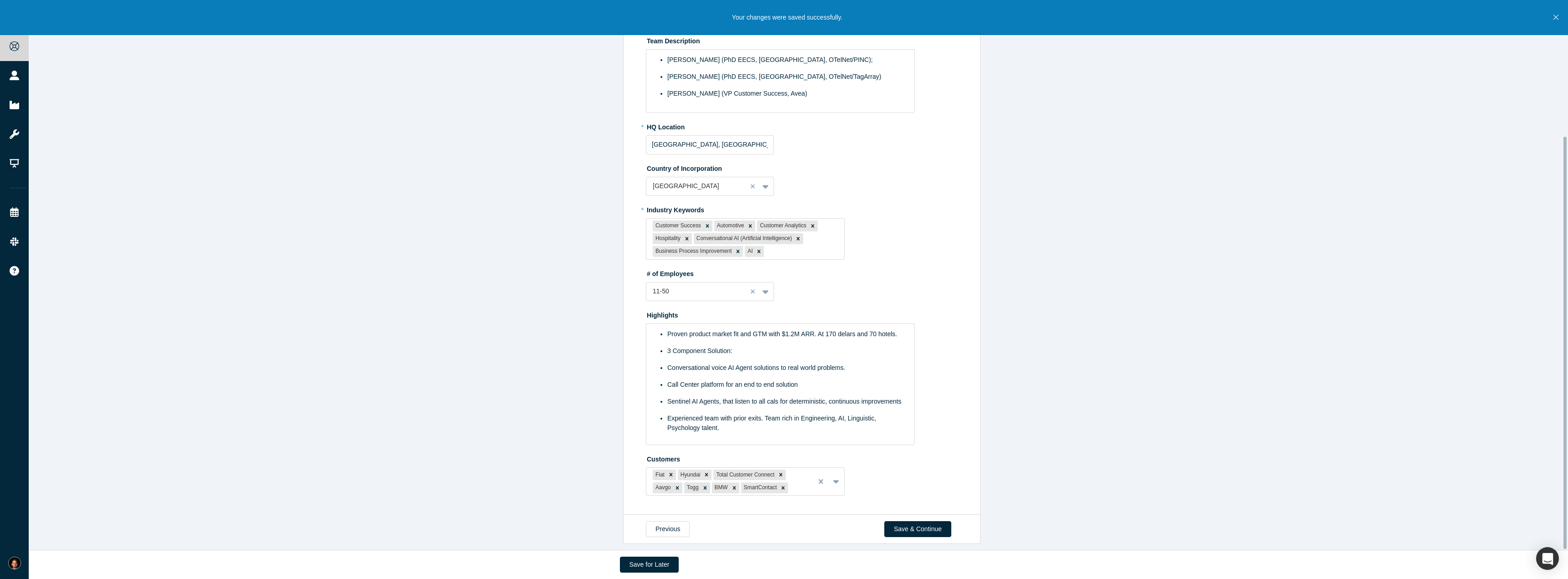
scroll to position [182, 0]
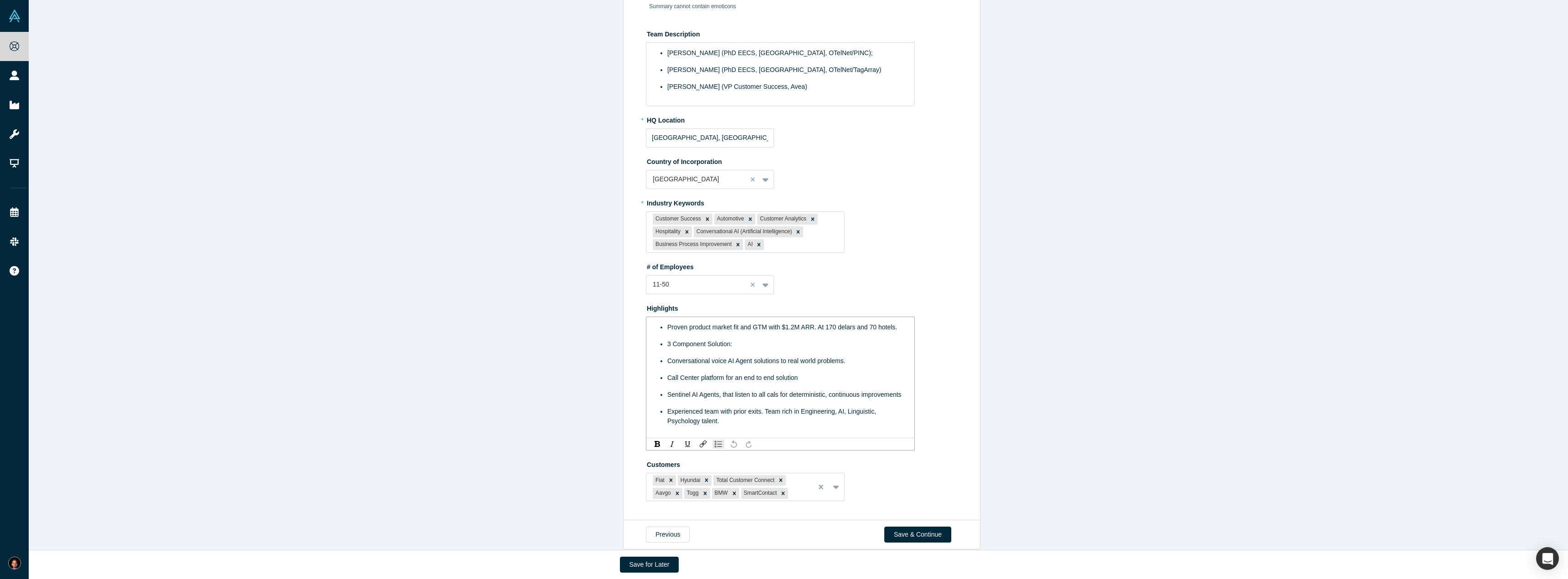
click at [667, 363] on span "Conversational voice AI Agent solutions to real world problems." at bounding box center [756, 361] width 178 height 7
click at [662, 380] on ul "Proven product market fit and GTM with $1.2M ARR. At 170 delars and 70 hotels. …" at bounding box center [781, 374] width 246 height 103
click at [667, 396] on span "Sentinel AI Agents, that listen to all cals for deterministic, continuous impro…" at bounding box center [784, 395] width 234 height 7
click at [533, 411] on div "Edit Overview * Summary Conversational AI Agents as first point of contact to c…" at bounding box center [802, 194] width 1546 height 648
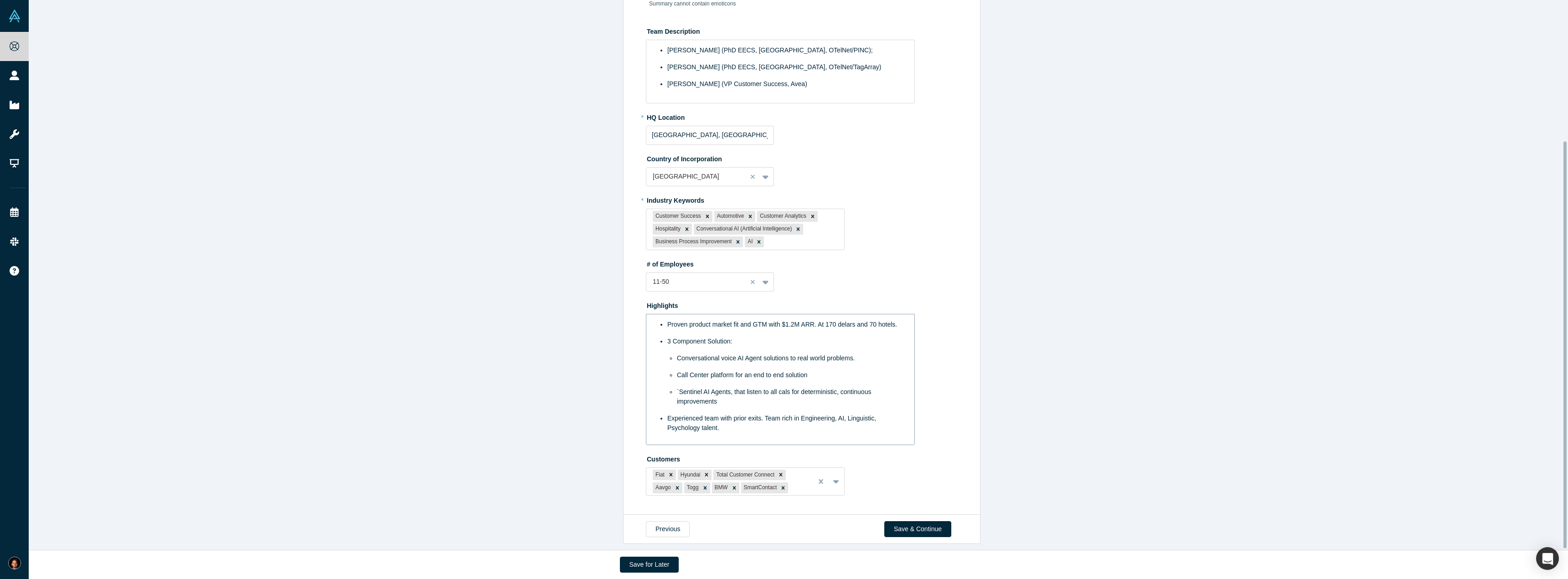
scroll to position [192, 0]
click at [831, 424] on div "Experienced team with prior exits. Team rich in Engineering, AI, Linguistic, Ps…" at bounding box center [785, 423] width 236 height 19
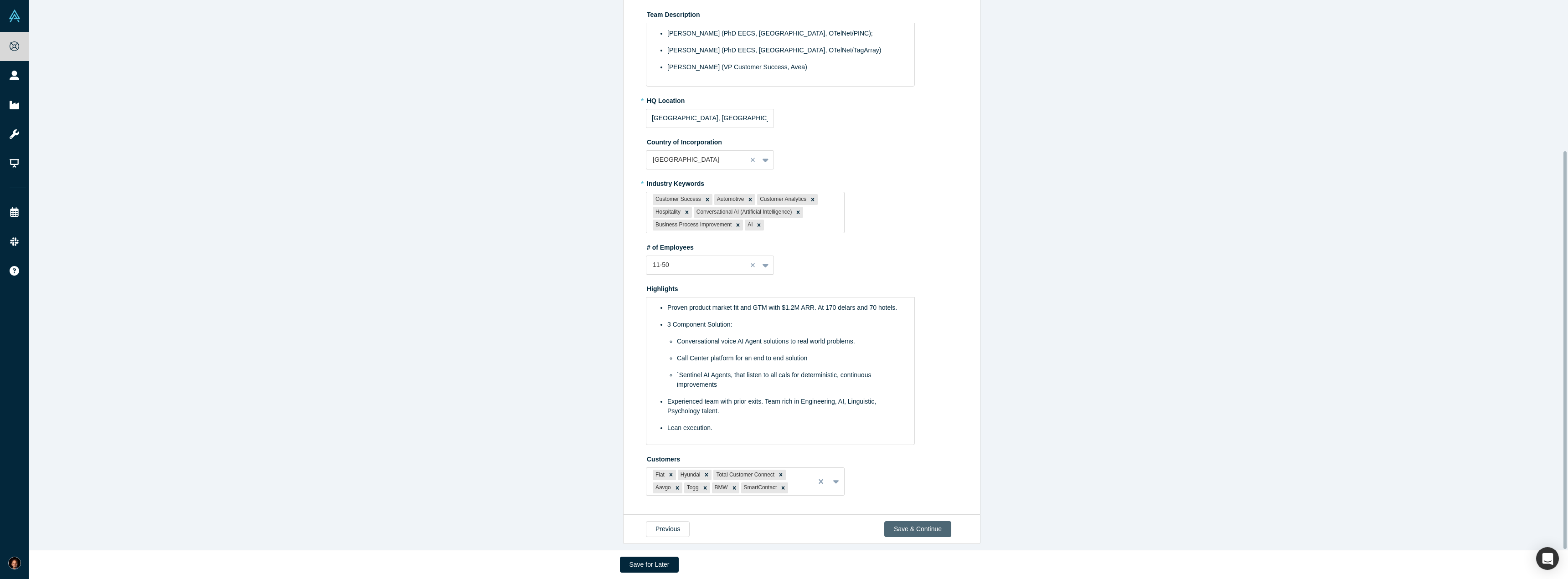
scroll to position [208, 0]
click at [921, 529] on button "Save & Continue" at bounding box center [918, 529] width 67 height 16
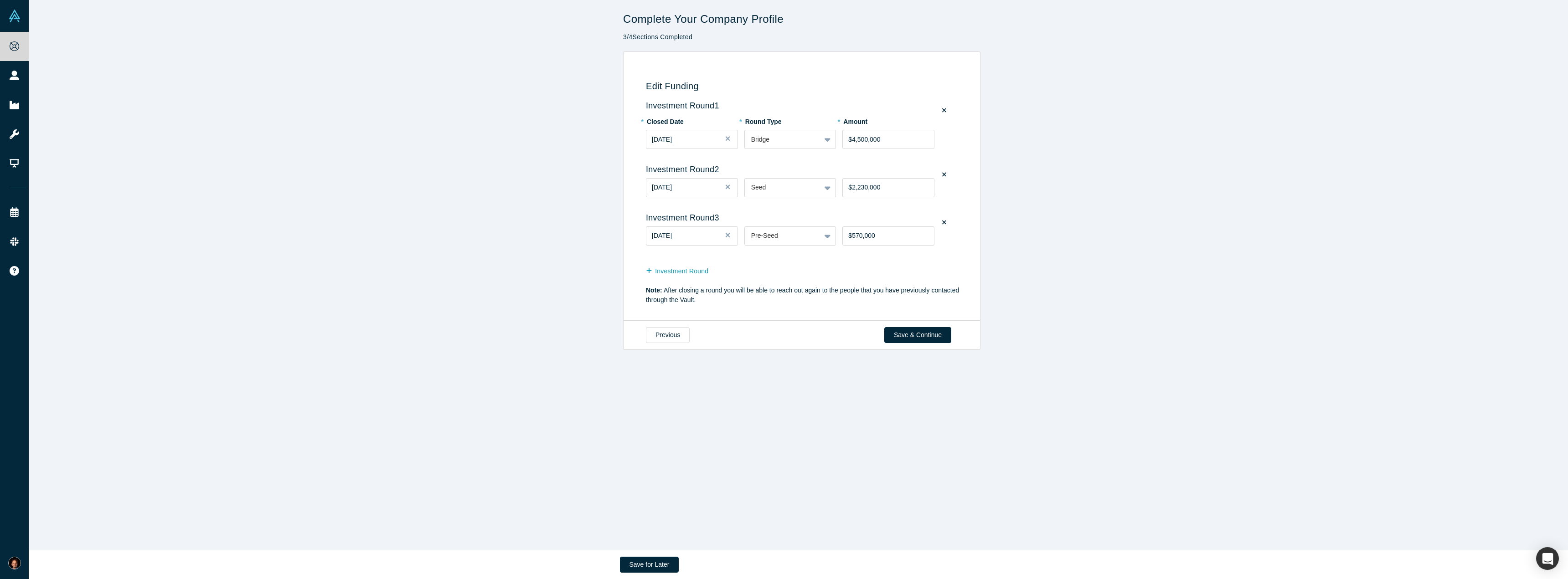
scroll to position [0, 0]
click at [903, 338] on button "Save & Continue" at bounding box center [918, 335] width 67 height 16
click at [1159, 144] on div "Edit Funding Investment Round 1 * Closed Date [DATE] * Round Type Bridge * Amou…" at bounding box center [802, 186] width 1546 height 269
click at [659, 566] on button "Save for Later" at bounding box center [649, 564] width 59 height 16
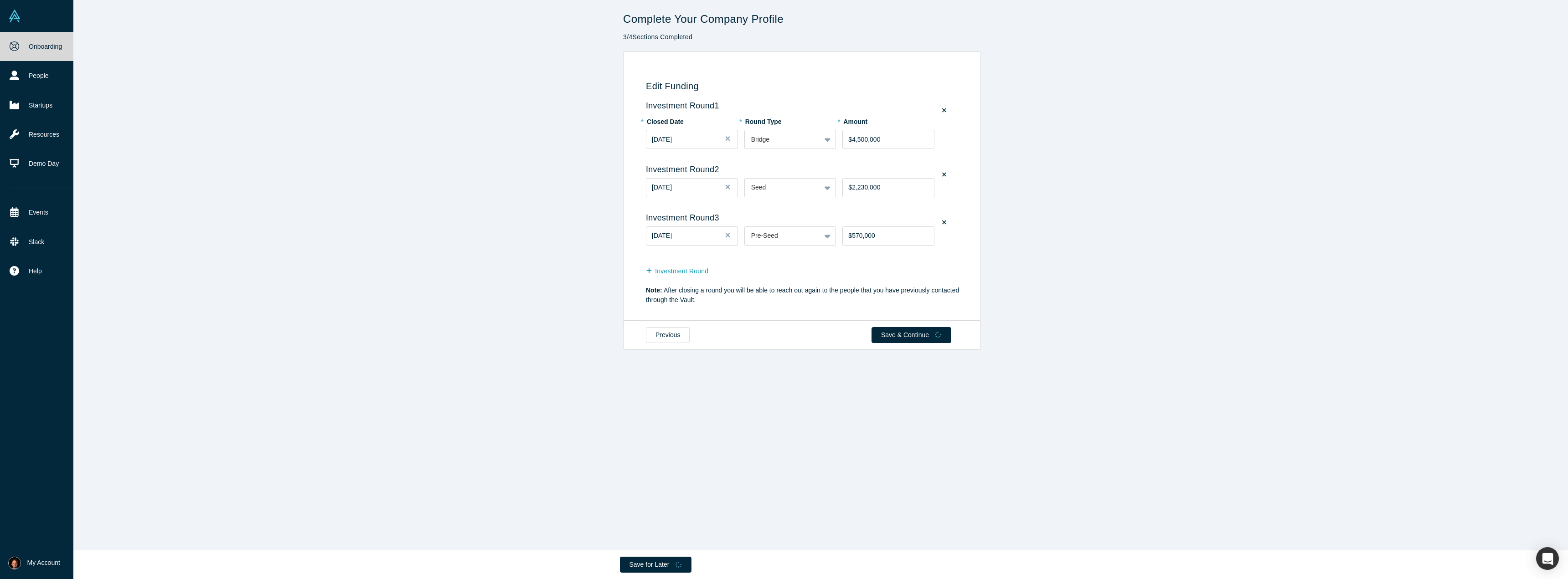
click at [35, 44] on link "Onboarding" at bounding box center [40, 46] width 80 height 29
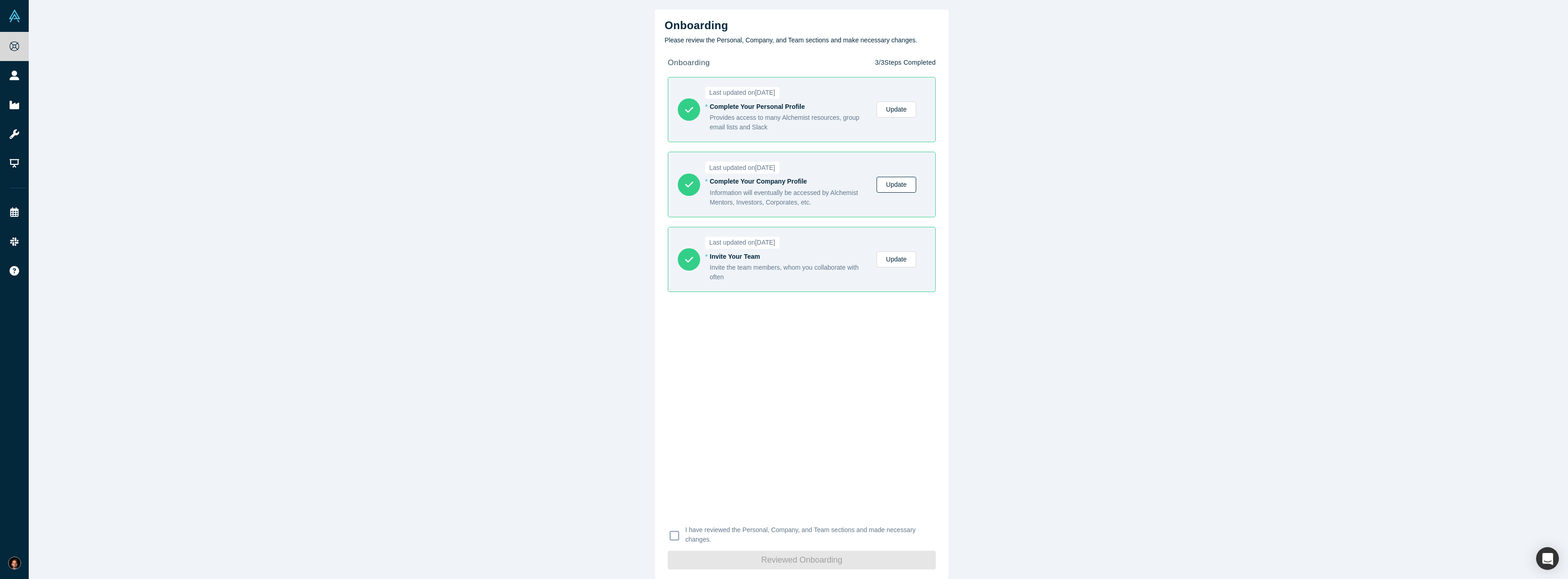
click at [897, 183] on link "Update" at bounding box center [896, 185] width 40 height 16
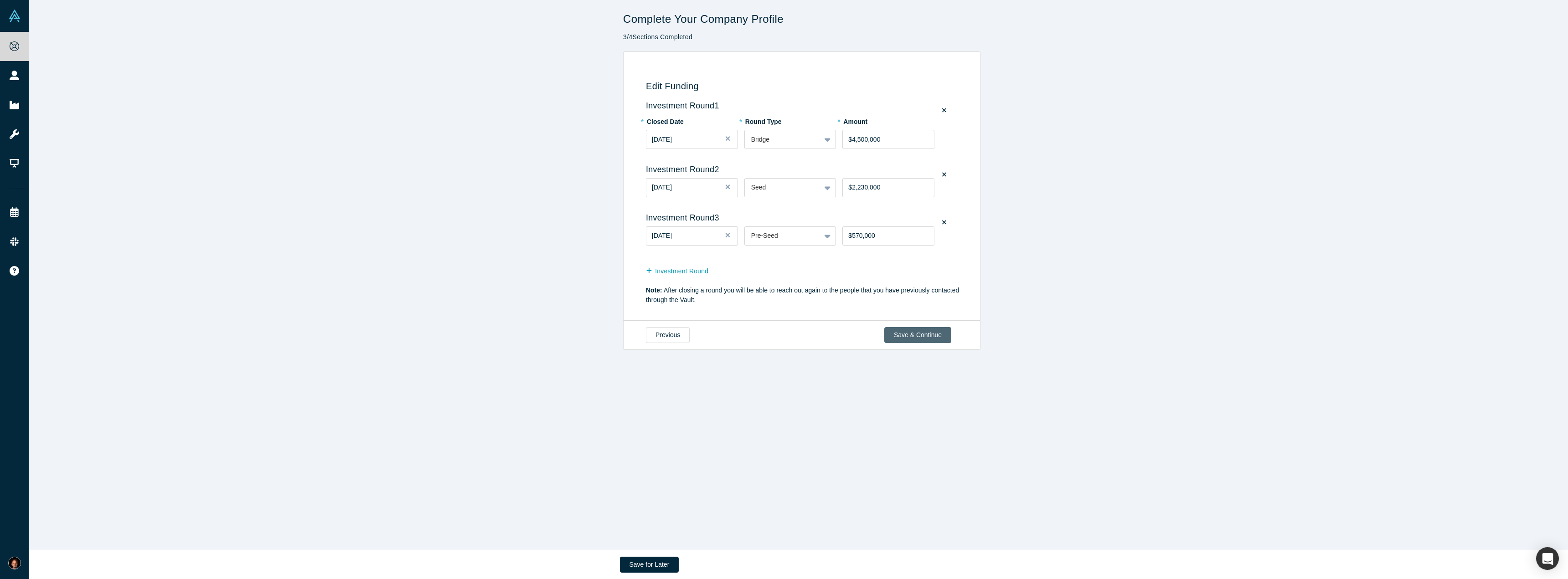
click at [912, 331] on button "Save & Continue" at bounding box center [918, 335] width 67 height 16
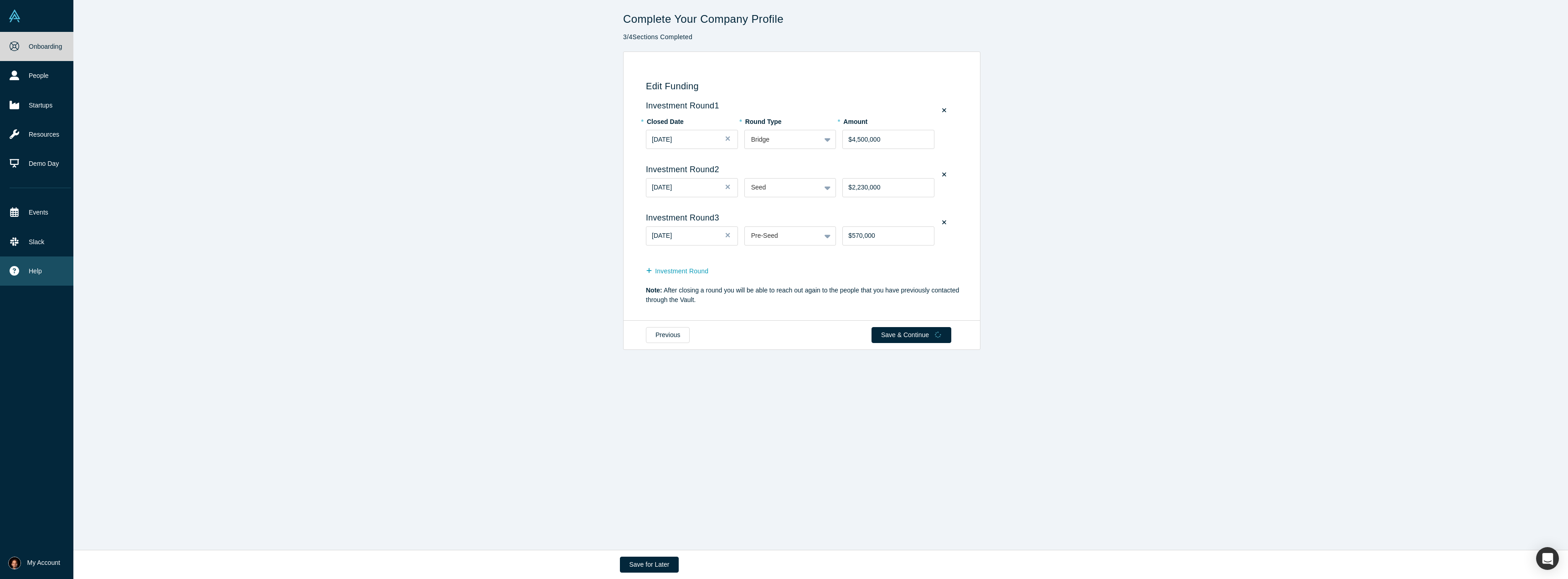
click at [35, 271] on span "Help" at bounding box center [35, 271] width 13 height 10
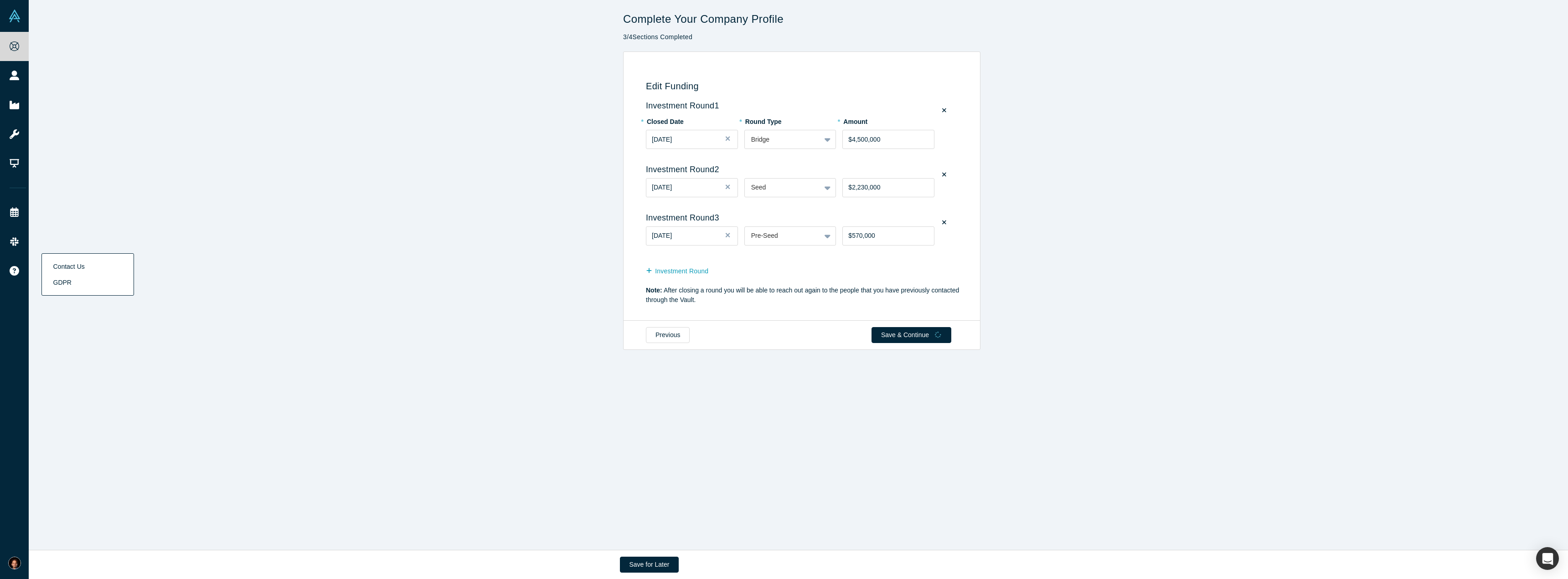
drag, startPoint x: 73, startPoint y: 266, endPoint x: 99, endPoint y: 264, distance: 26.1
click at [73, 266] on link "Contact Us" at bounding box center [88, 266] width 75 height 16
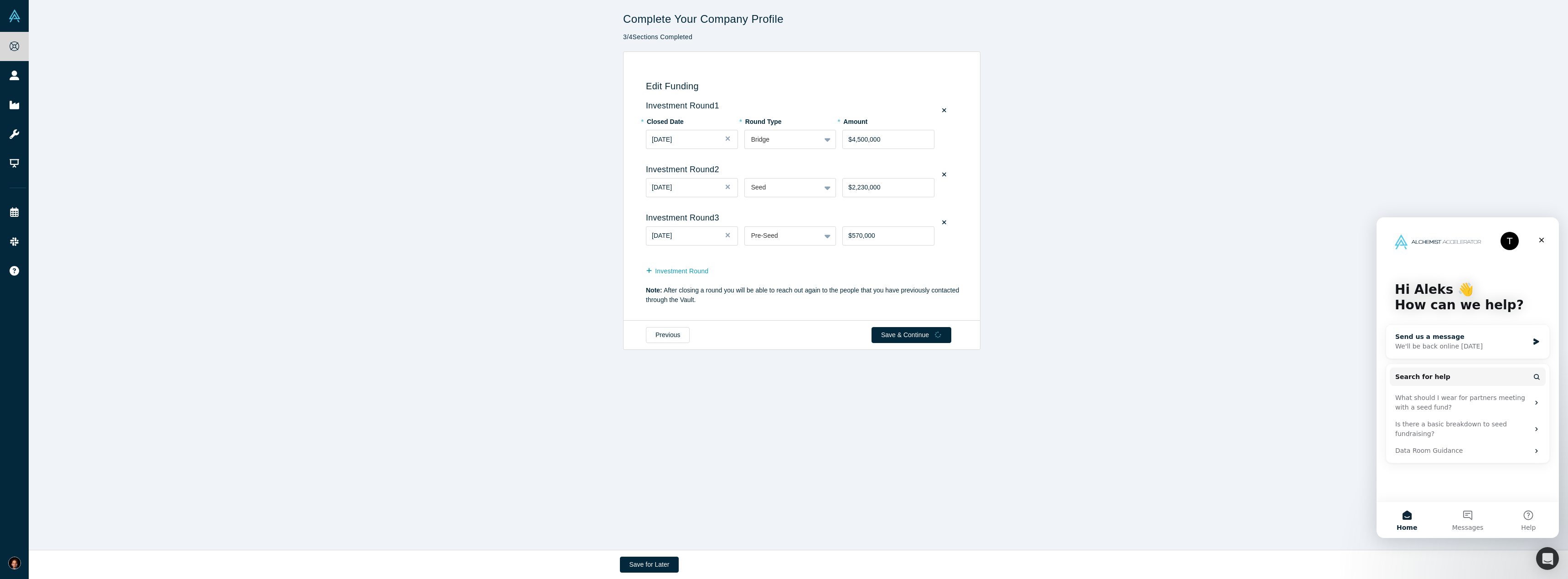
click at [1415, 342] on div "We'll be back online tomorrow" at bounding box center [1461, 347] width 133 height 10
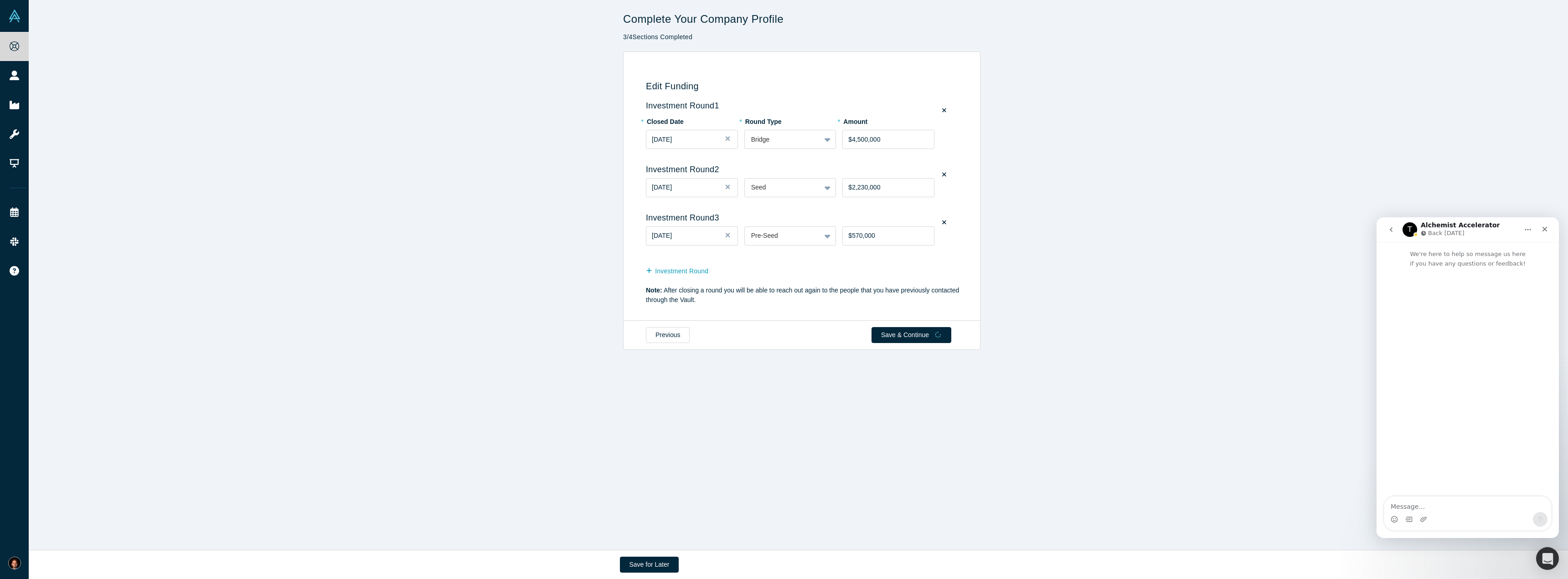
click at [1426, 508] on textarea "Message…" at bounding box center [1468, 504] width 167 height 15
drag, startPoint x: 1387, startPoint y: 492, endPoint x: 1547, endPoint y: 510, distance: 161.0
click at [1547, 510] on textarea "I cannot get past Section 3, funding while trying to update our profile. Save a…" at bounding box center [1468, 490] width 167 height 43
type textarea "I cannot get past Section 3, funding while trying to update our profile. Save a…"
click at [1539, 518] on icon "Send a message…" at bounding box center [1541, 519] width 5 height 6
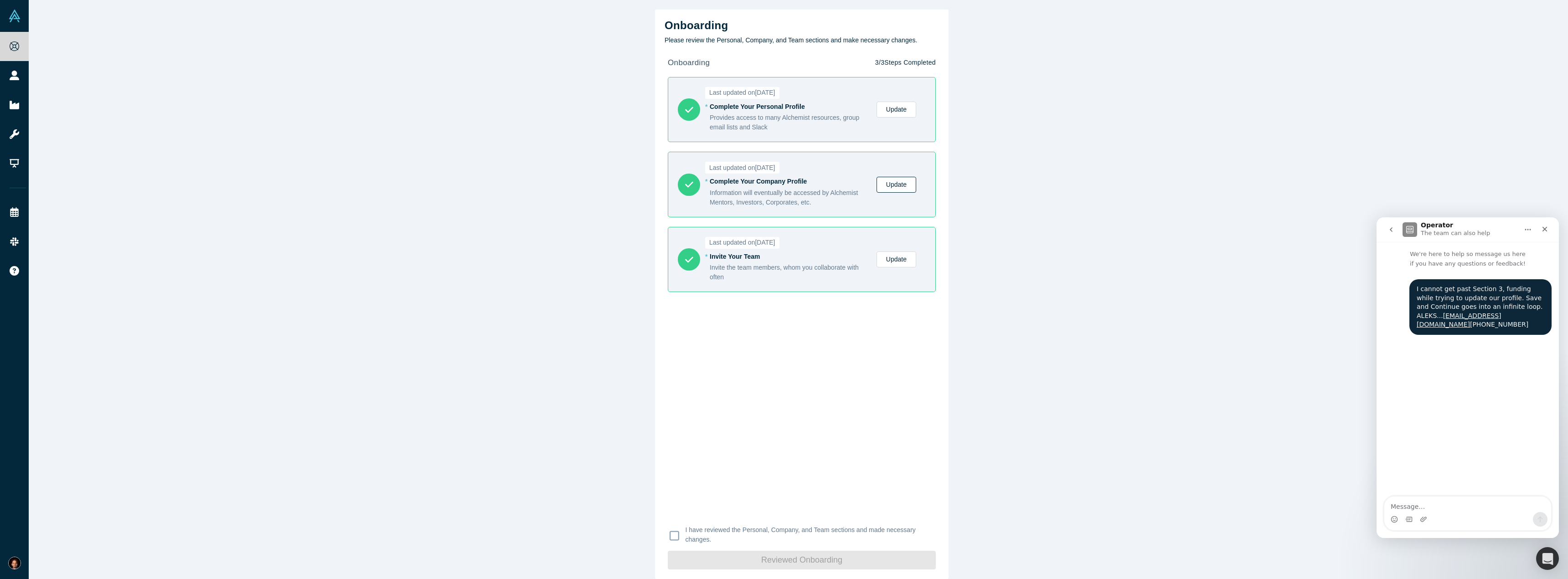
click at [899, 187] on link "Update" at bounding box center [896, 185] width 40 height 16
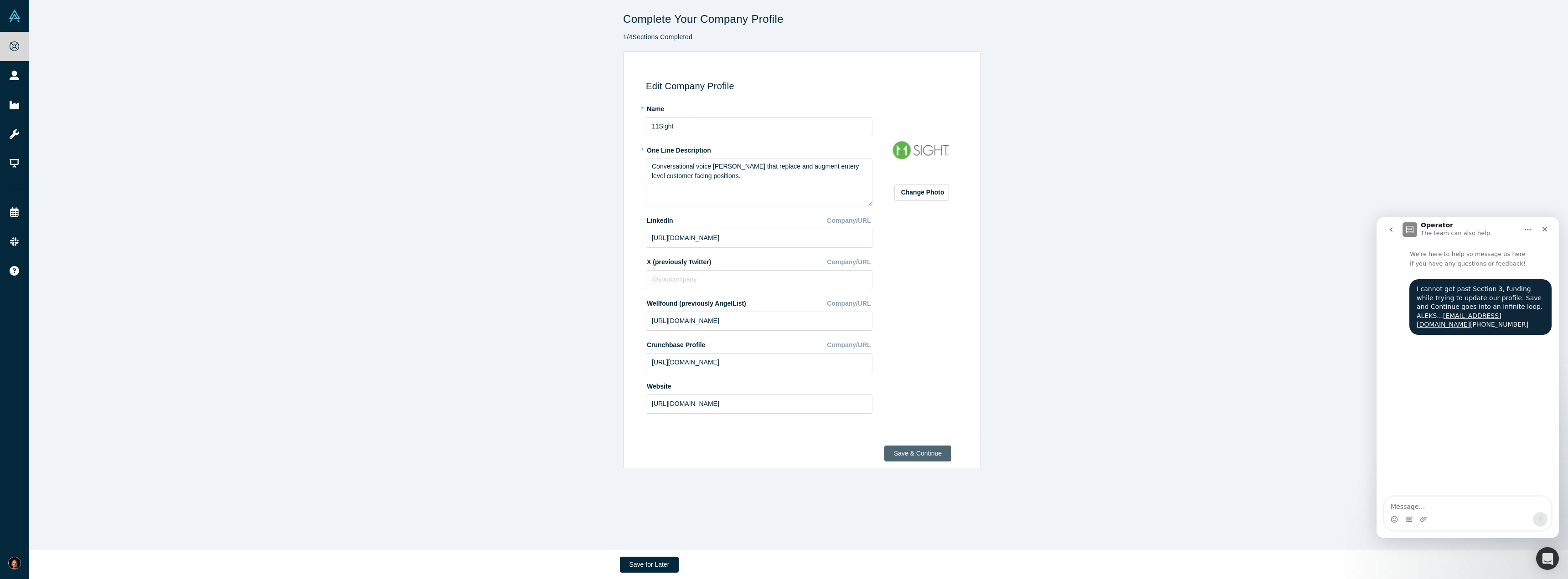
click at [925, 456] on button "Save & Continue" at bounding box center [918, 453] width 67 height 16
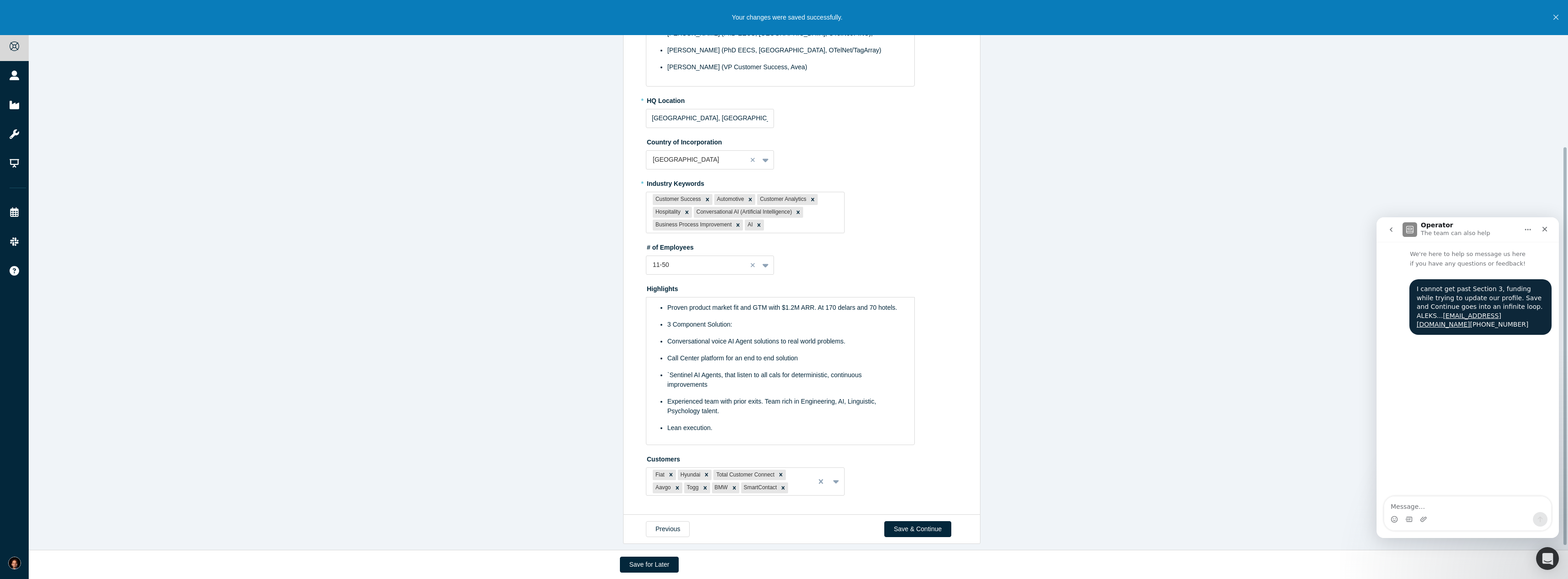
scroll to position [208, 0]
click at [910, 525] on button "Save & Continue" at bounding box center [918, 529] width 67 height 16
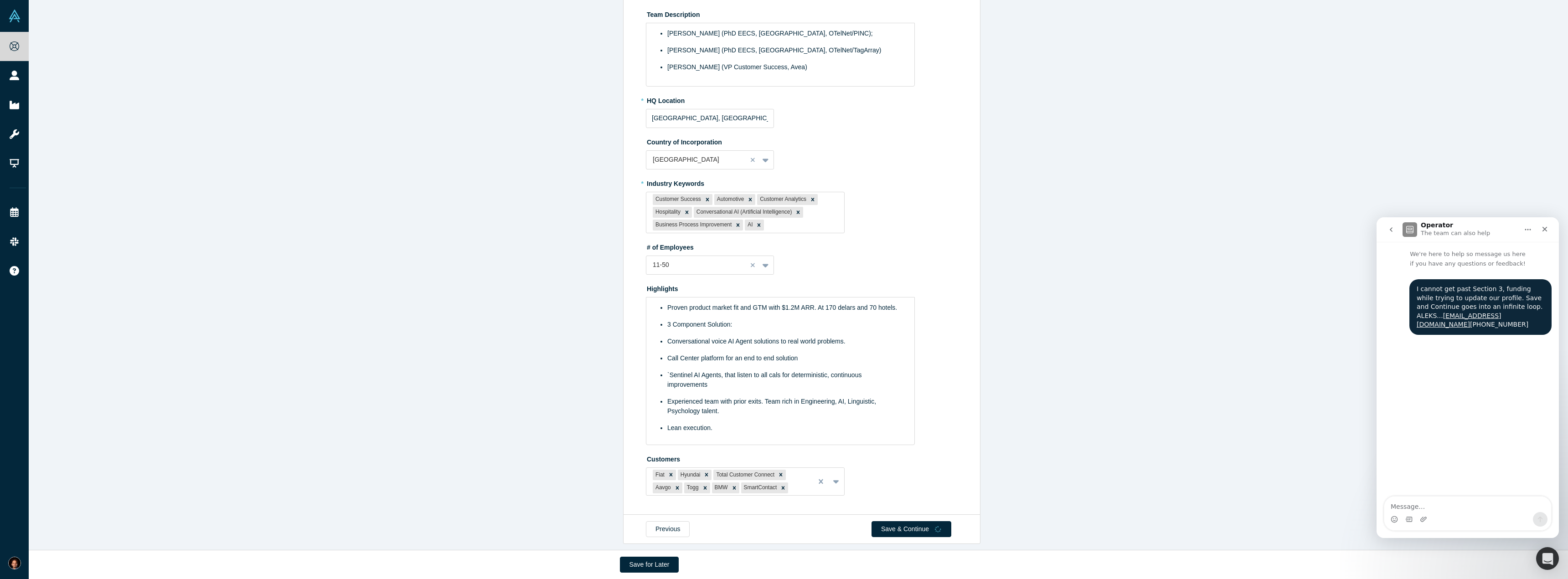
scroll to position [0, 0]
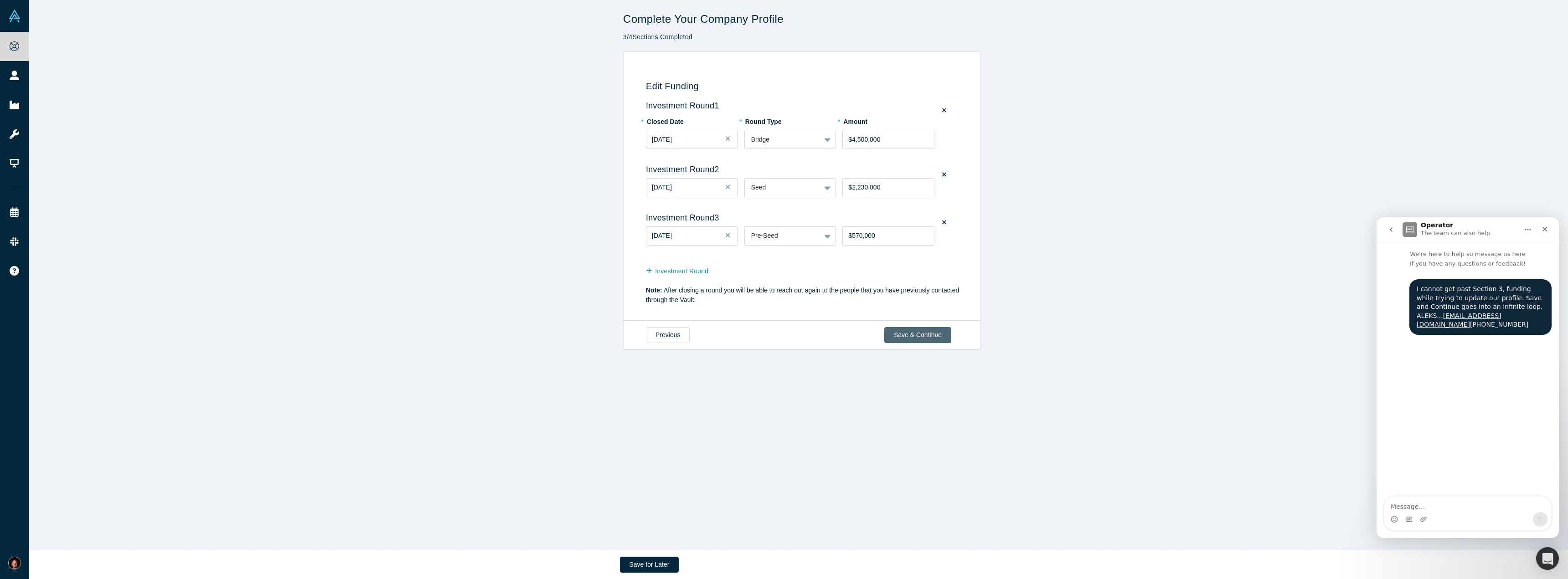
click at [917, 336] on button "Save & Continue" at bounding box center [918, 335] width 67 height 16
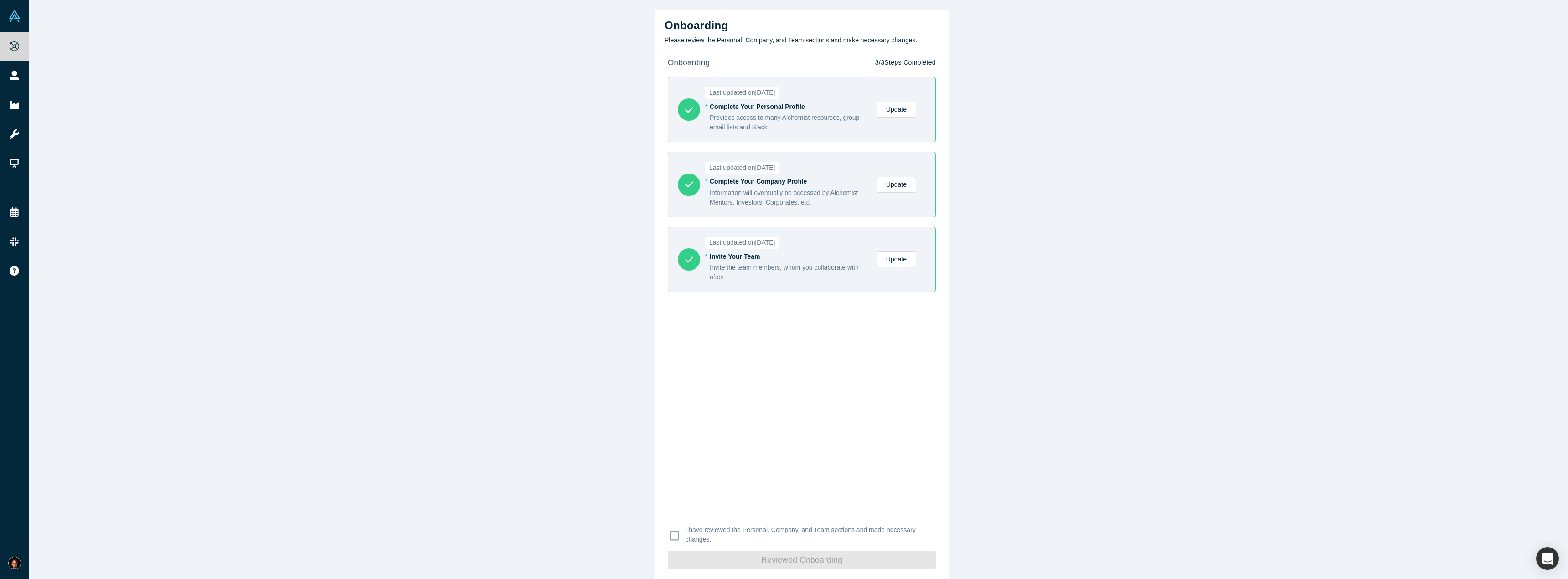
click at [894, 187] on link "Update" at bounding box center [896, 185] width 40 height 16
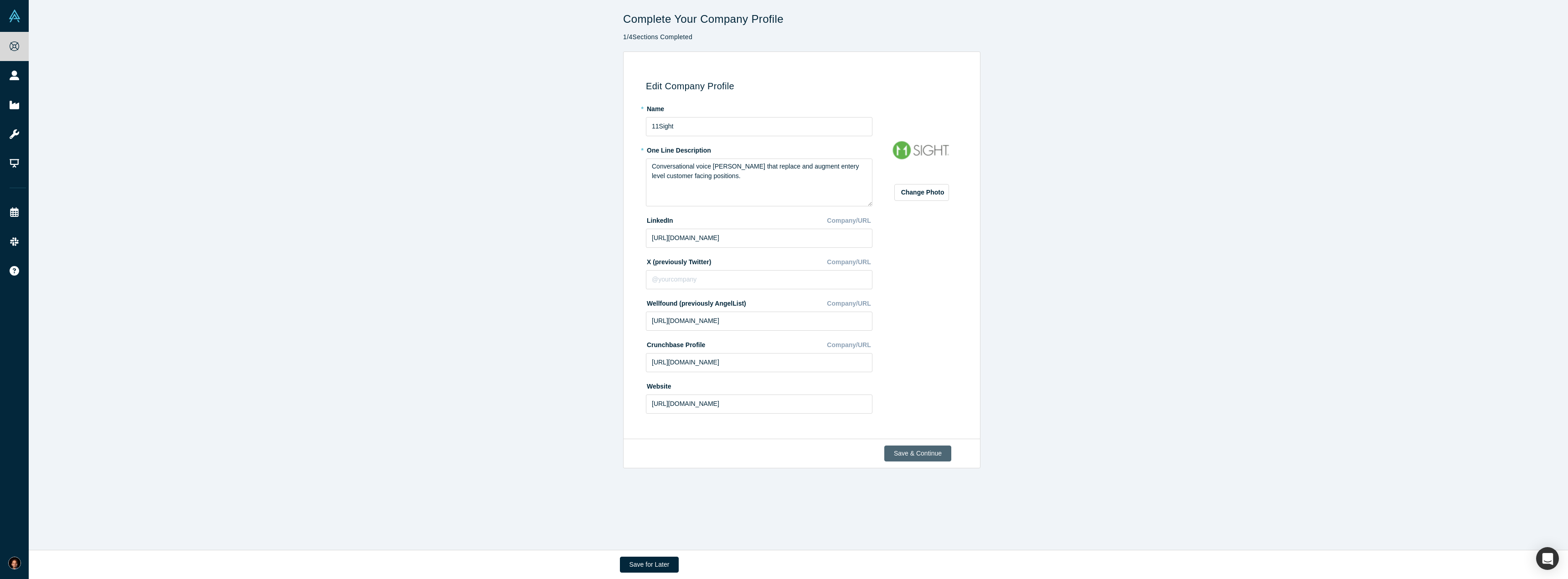
click at [935, 446] on button "Save & Continue" at bounding box center [918, 453] width 67 height 16
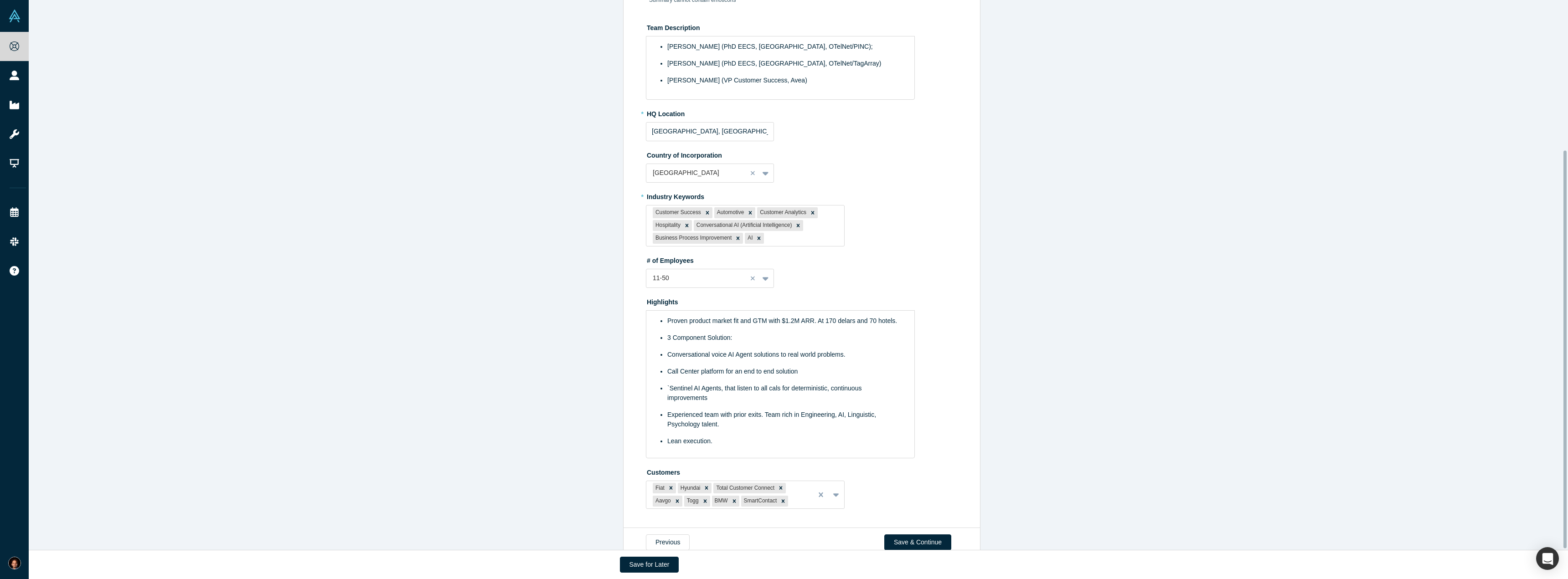
scroll to position [208, 0]
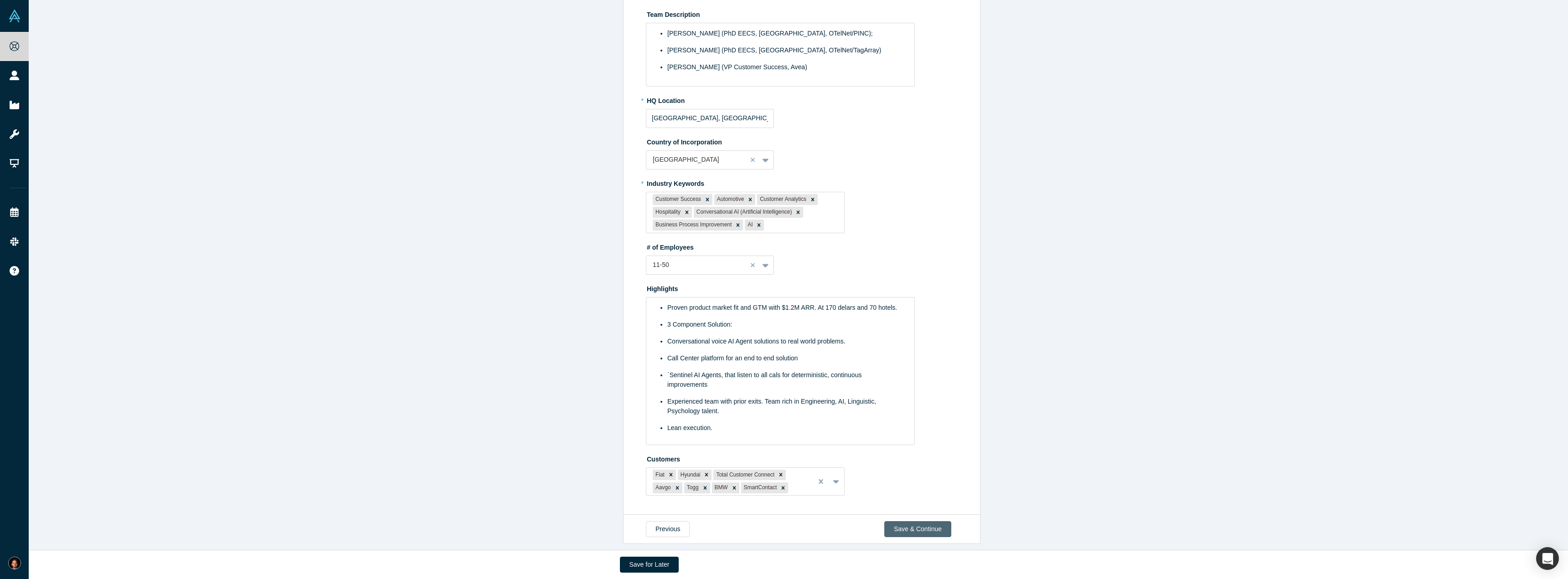
click at [905, 521] on button "Save & Continue" at bounding box center [918, 529] width 67 height 16
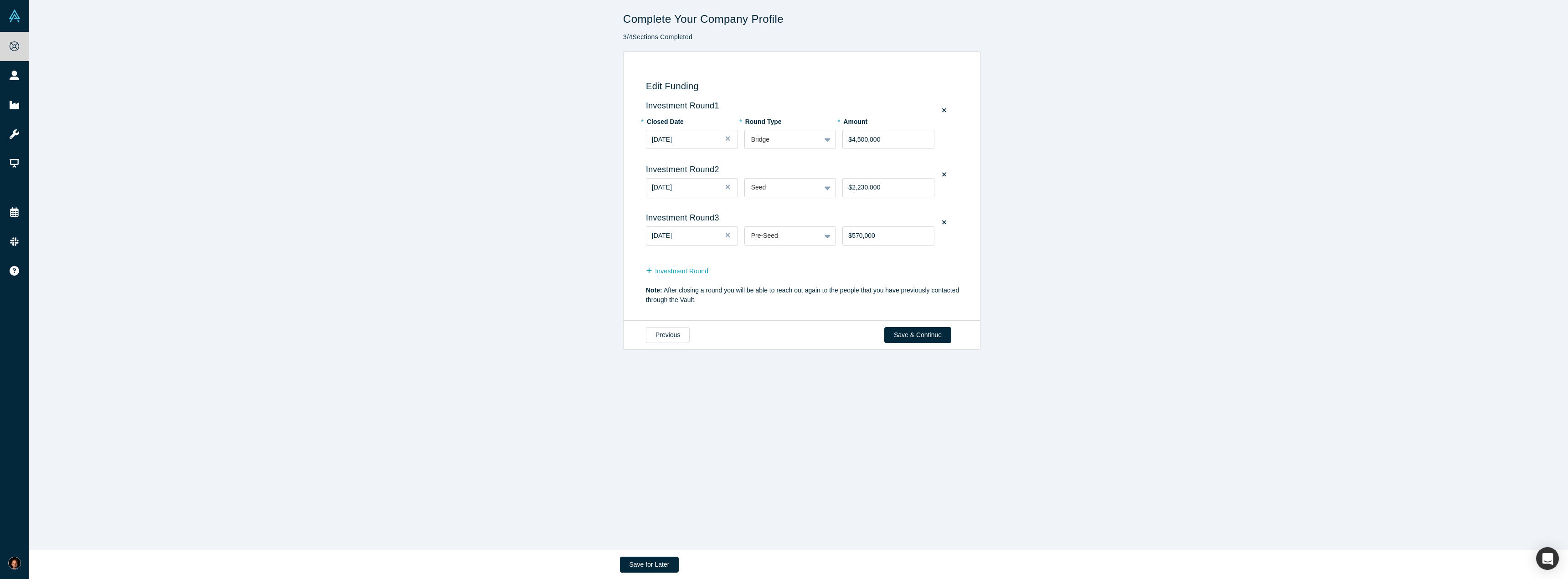
scroll to position [0, 0]
click at [927, 341] on button "Save & Continue" at bounding box center [918, 335] width 67 height 16
click at [267, 155] on div "Edit Funding Investment Round 1 * Closed Date [DATE] * Round Type Bridge * Amou…" at bounding box center [802, 186] width 1546 height 269
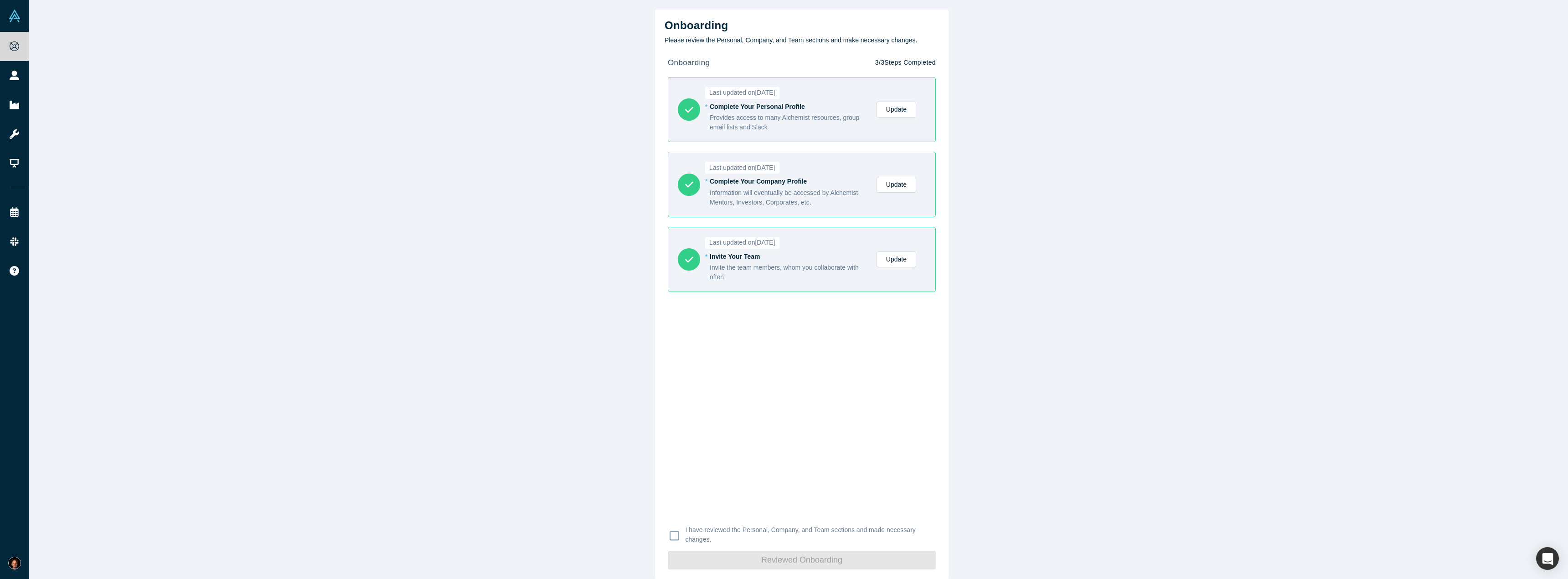
click at [420, 170] on div "Onboarding Please review the Personal, Company, and Team sections and make nece…" at bounding box center [802, 293] width 1546 height 586
